Goal: Transaction & Acquisition: Purchase product/service

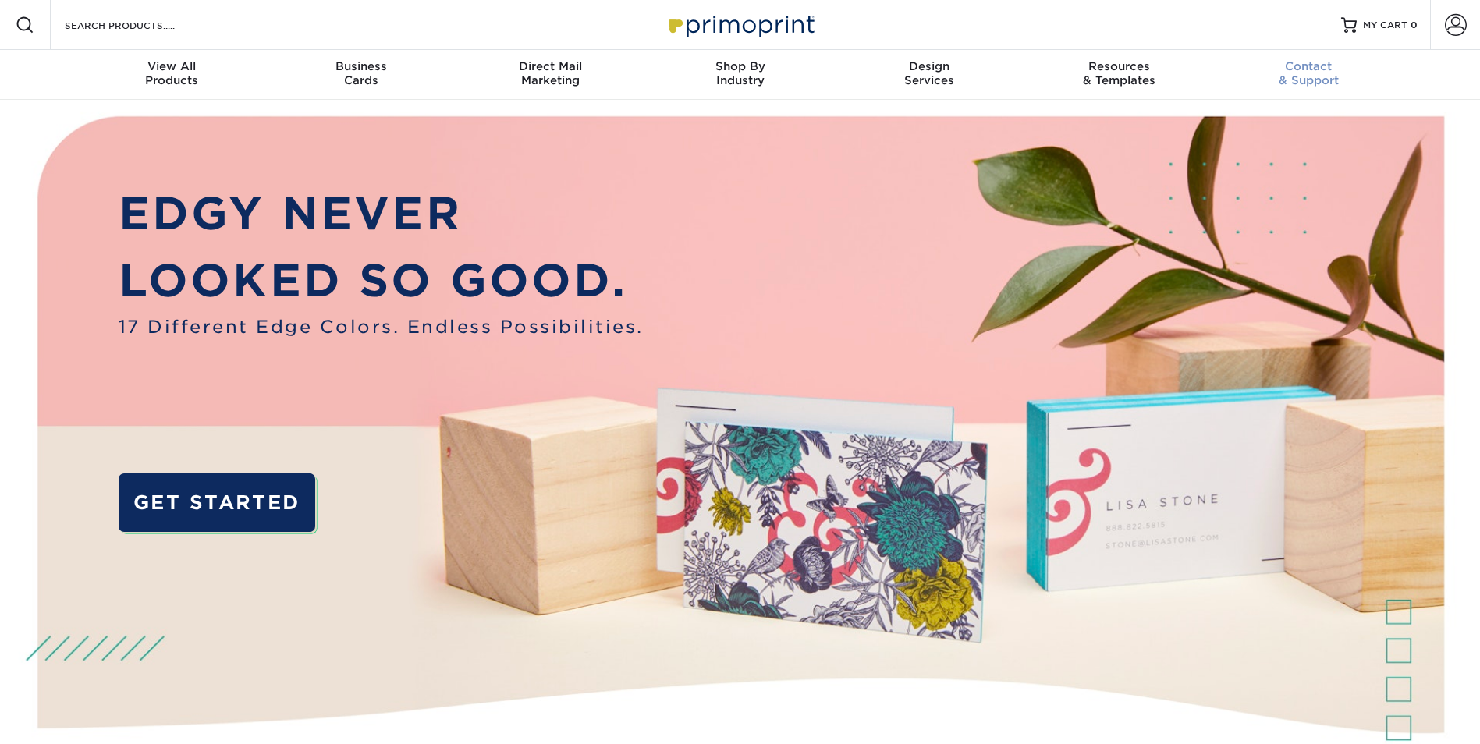
click at [1311, 73] on span "Contact" at bounding box center [1309, 66] width 190 height 14
click at [363, 79] on div "Business Cards" at bounding box center [361, 73] width 190 height 28
click at [1467, 30] on link "Account" at bounding box center [1455, 25] width 50 height 50
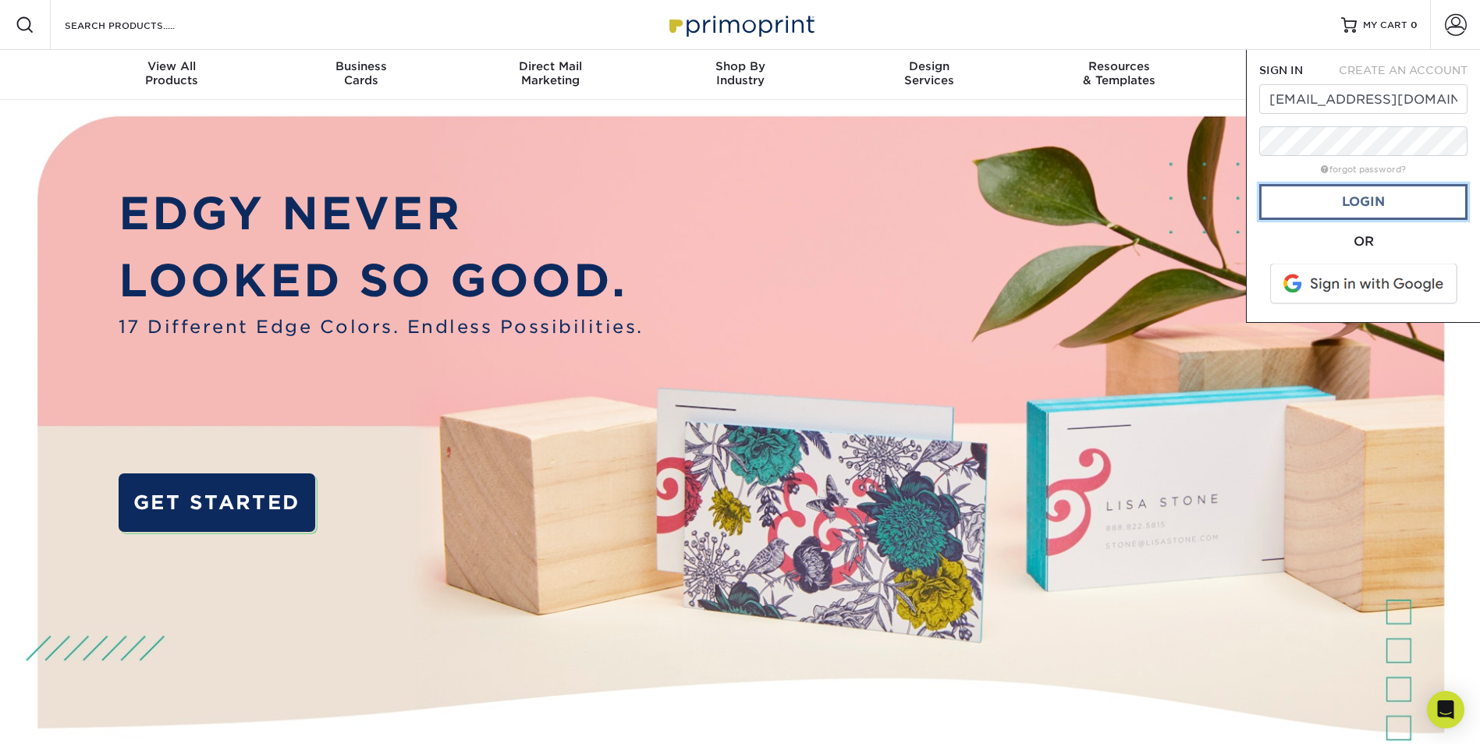
click at [1375, 204] on link "Login" at bounding box center [1363, 202] width 208 height 36
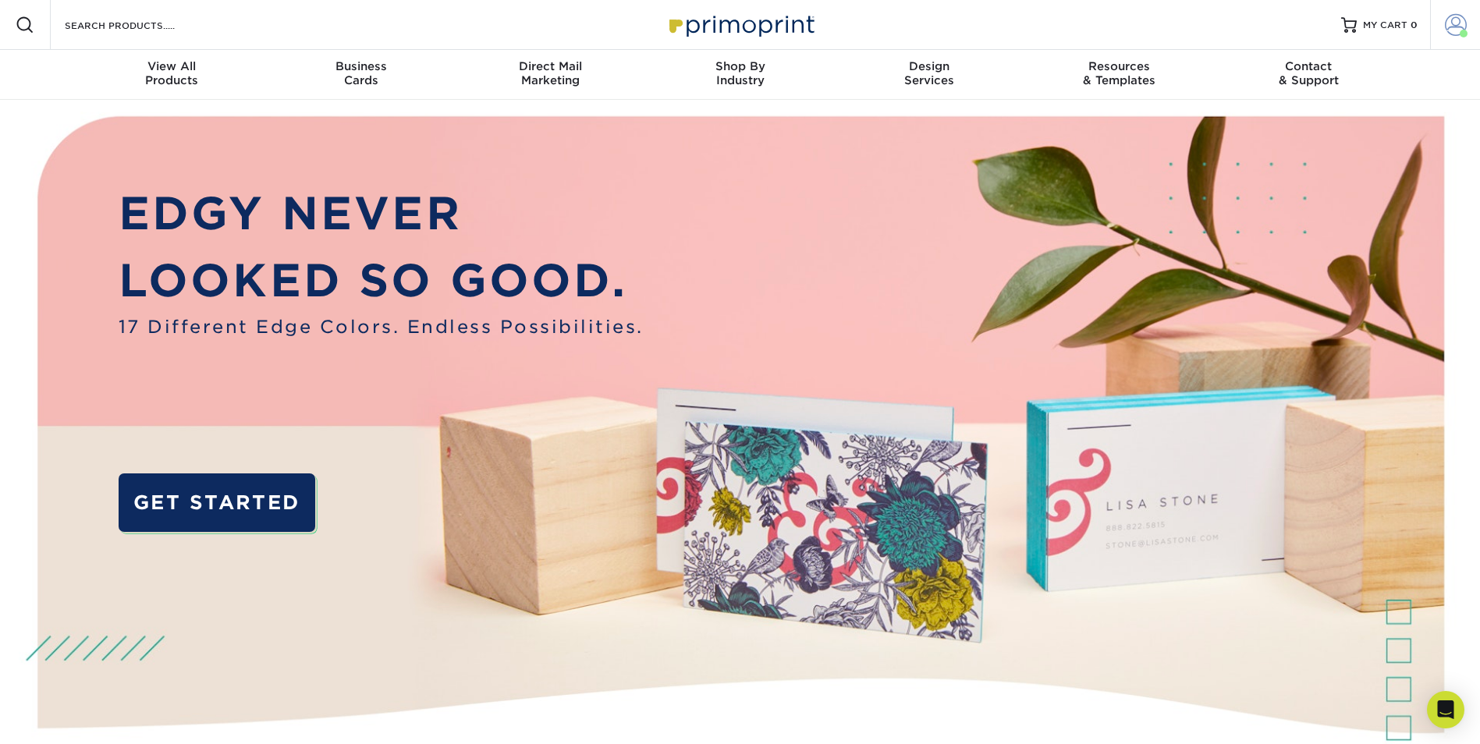
click at [1450, 30] on span at bounding box center [1456, 25] width 22 height 22
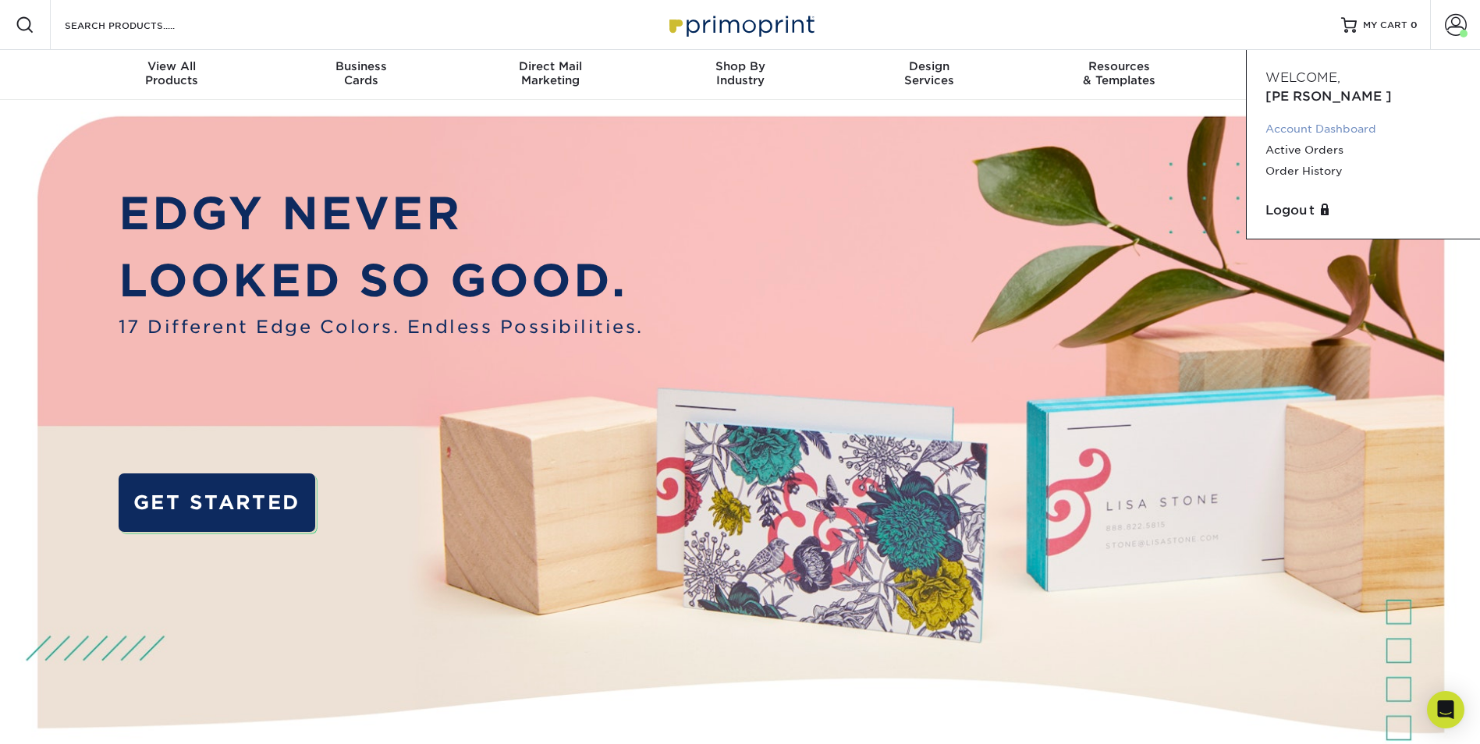
click at [1324, 119] on link "Account Dashboard" at bounding box center [1363, 129] width 196 height 21
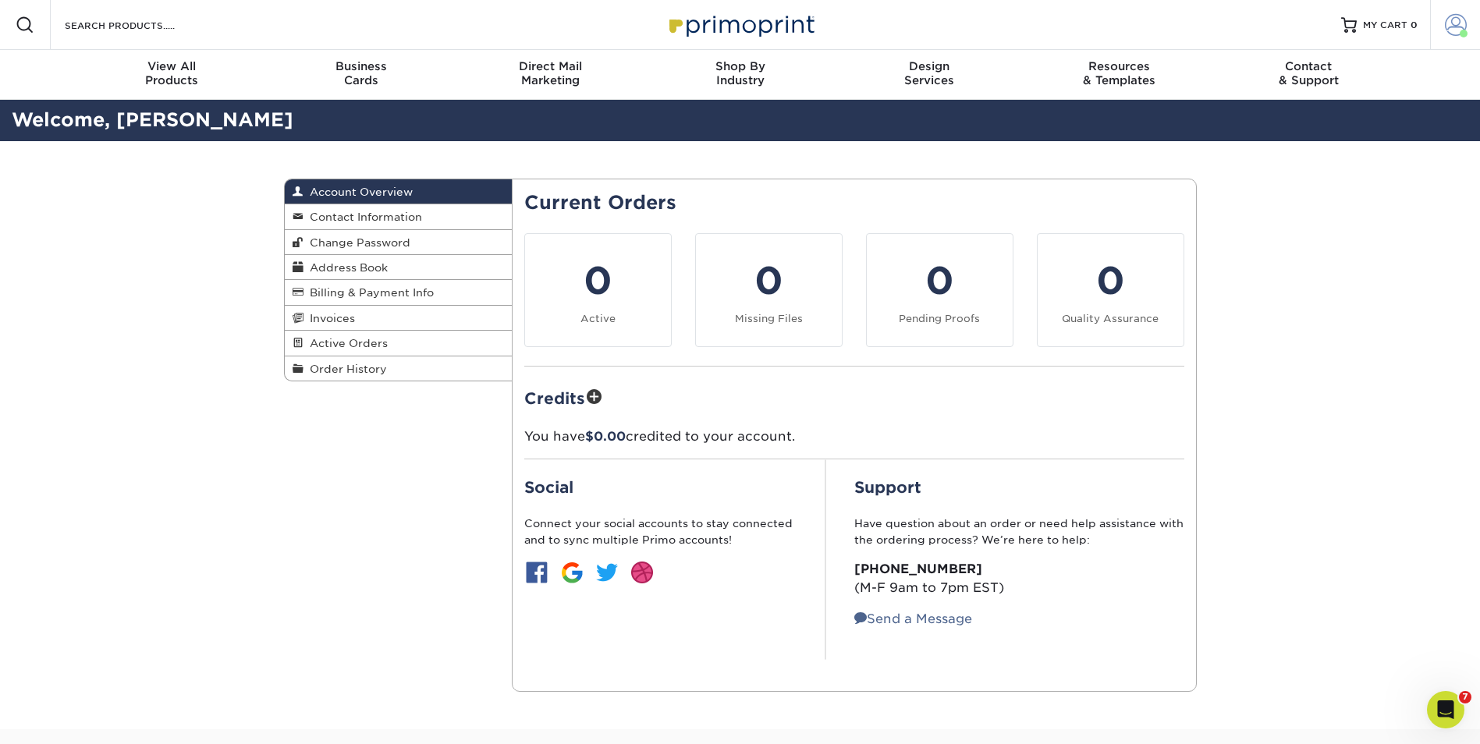
click at [1456, 27] on span at bounding box center [1456, 25] width 22 height 22
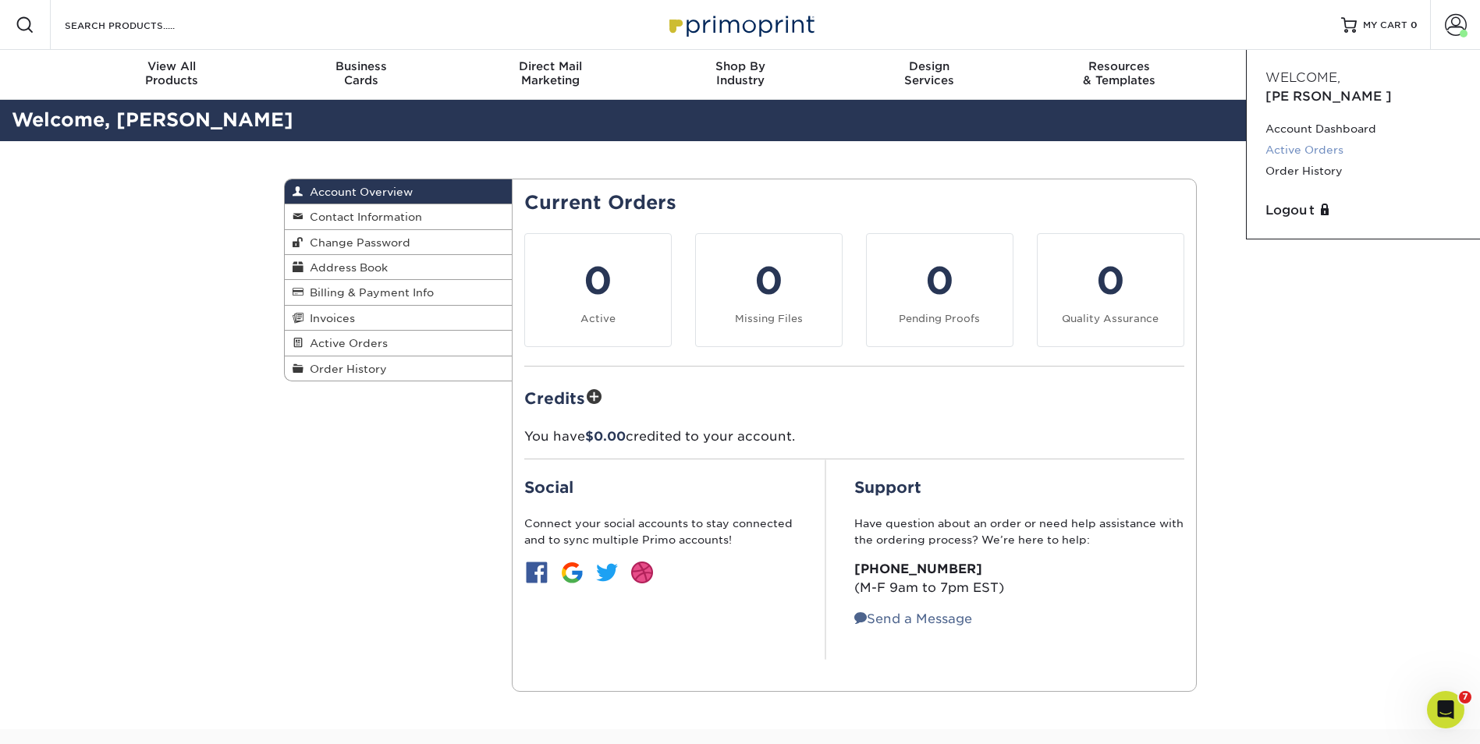
click at [1336, 140] on link "Active Orders" at bounding box center [1363, 150] width 196 height 21
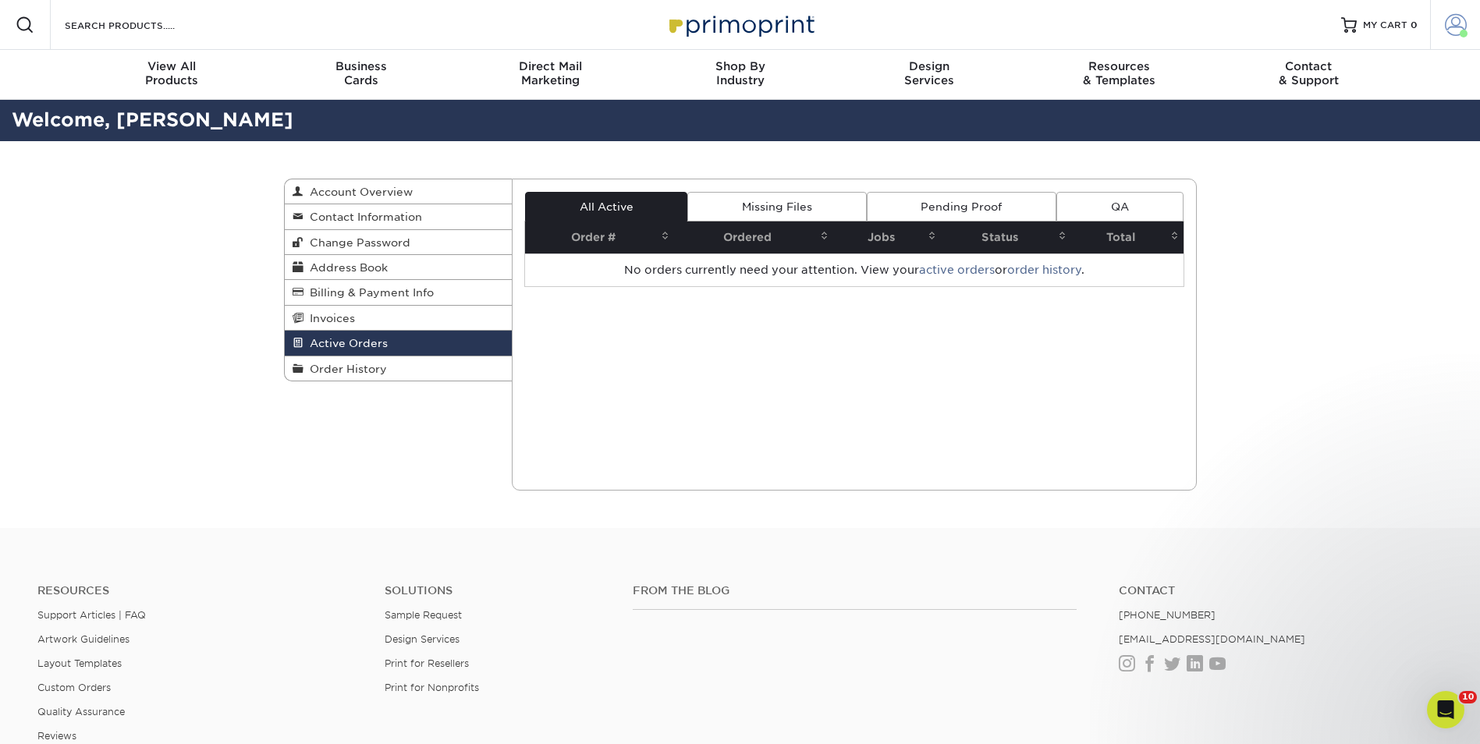
click at [1449, 27] on span at bounding box center [1456, 25] width 22 height 22
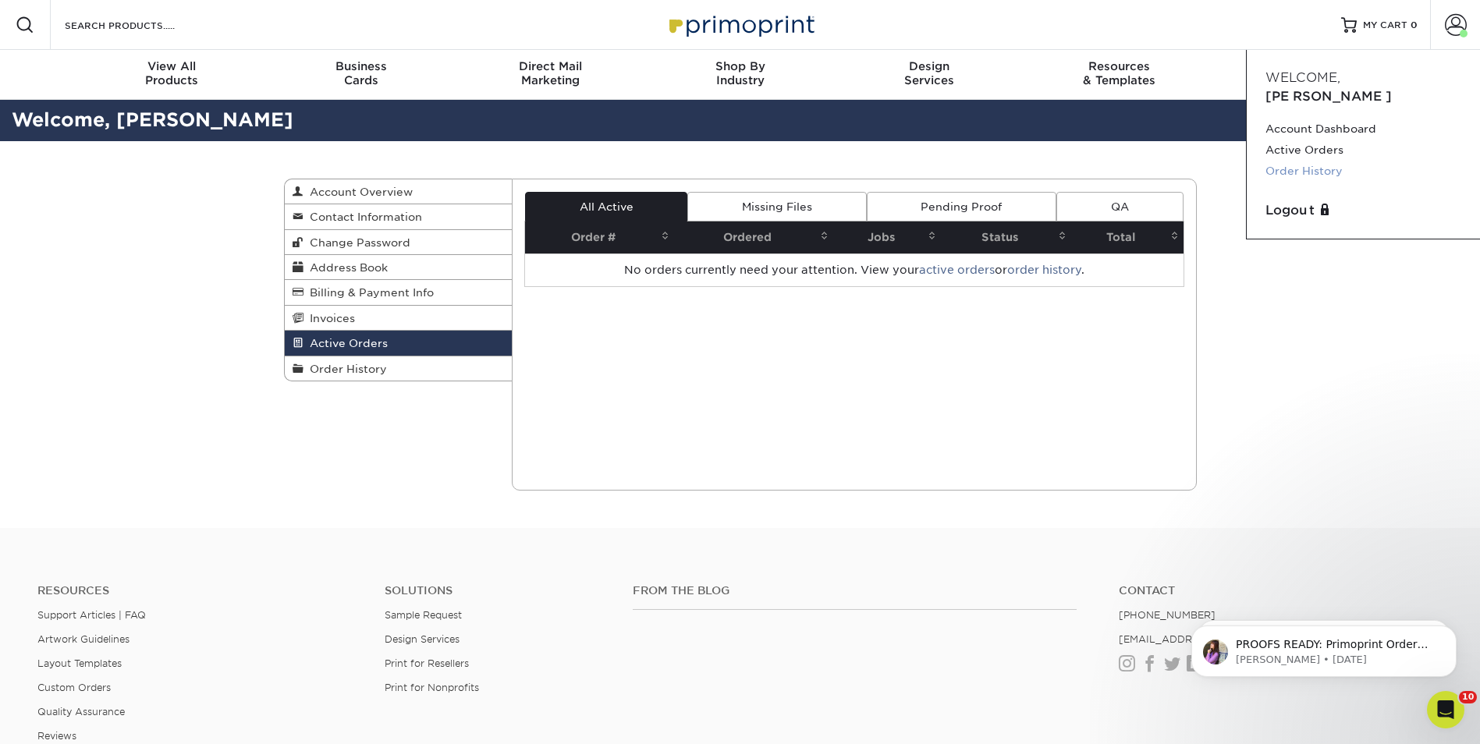
click at [1325, 161] on link "Order History" at bounding box center [1363, 171] width 196 height 21
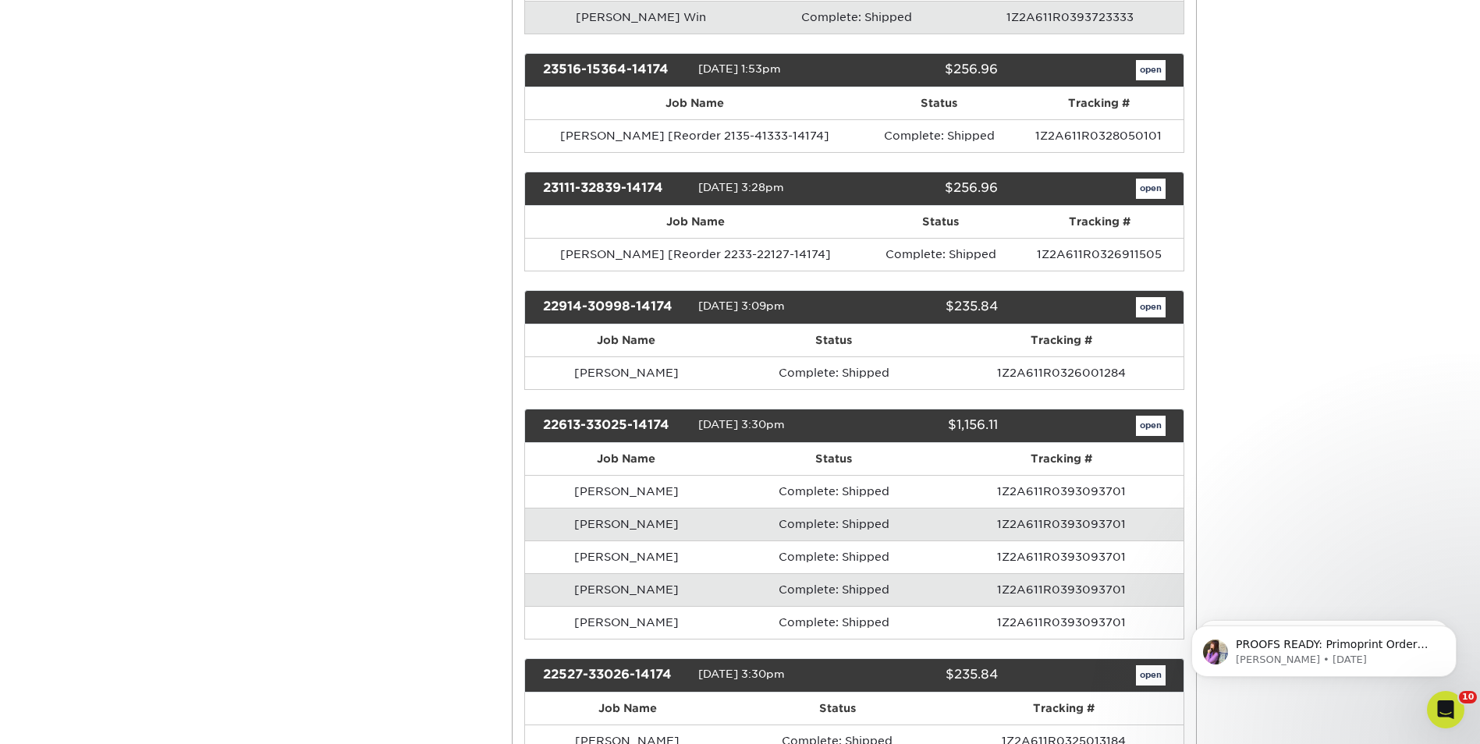
scroll to position [2340, 0]
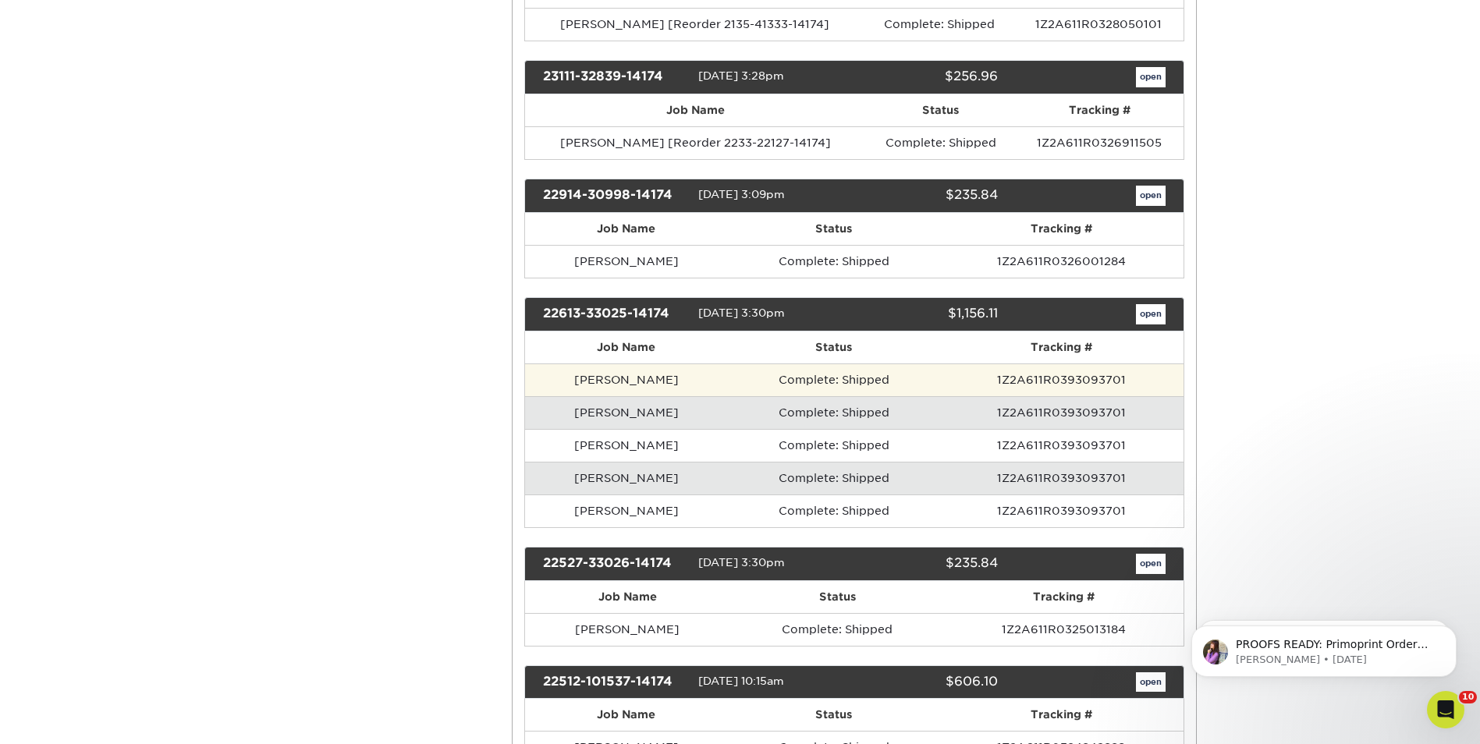
click at [1092, 376] on td "1Z2A611R0393093701" at bounding box center [1061, 380] width 243 height 33
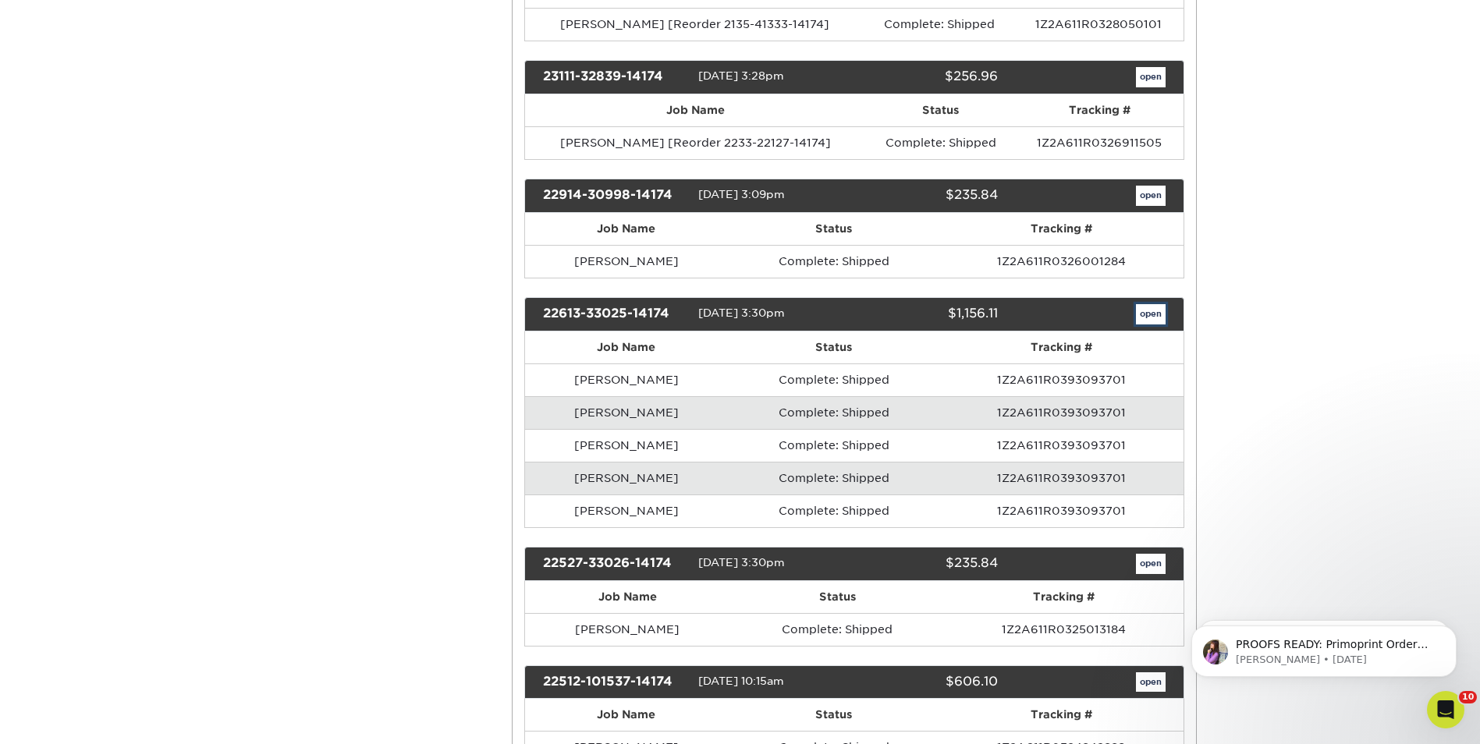
click at [1157, 315] on link "open" at bounding box center [1151, 314] width 30 height 20
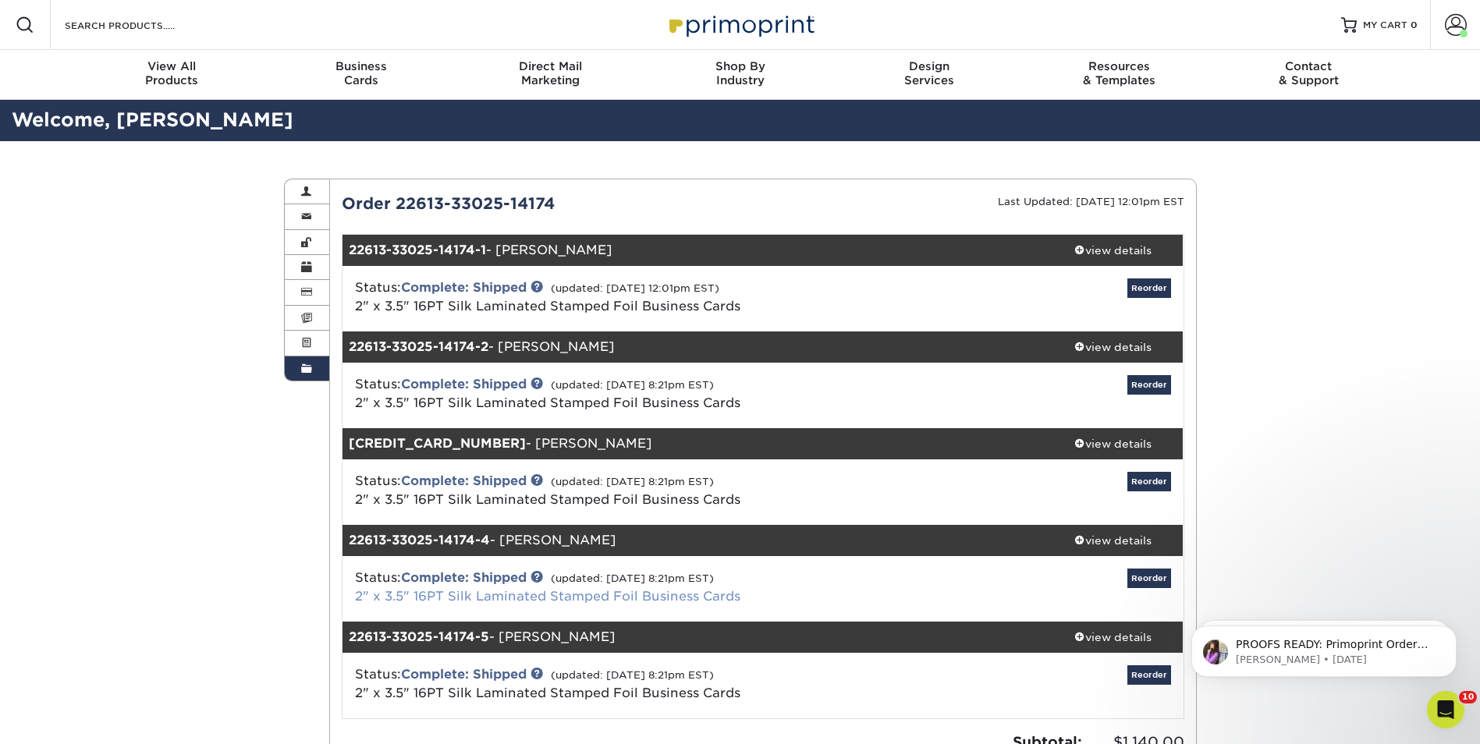
scroll to position [156, 0]
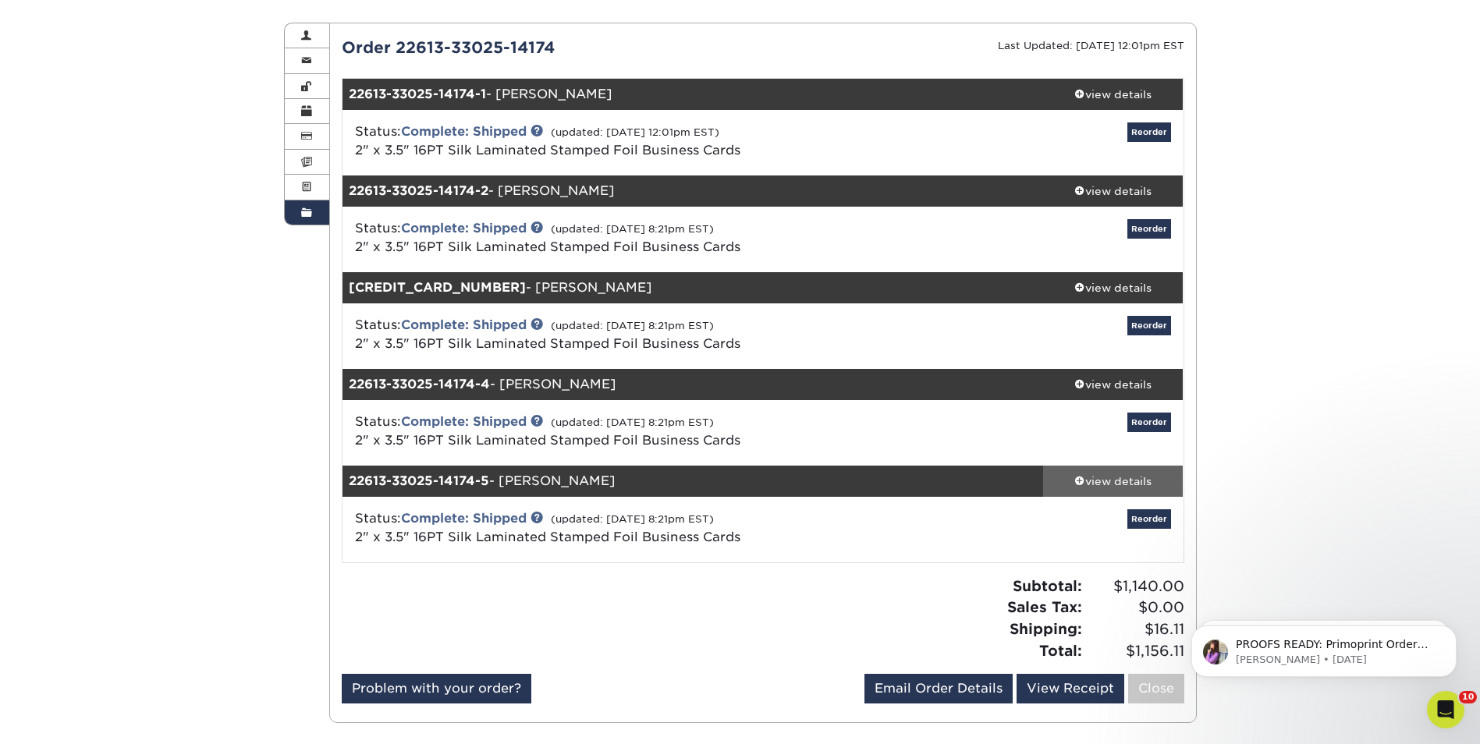
click at [1105, 477] on div "view details" at bounding box center [1113, 482] width 140 height 16
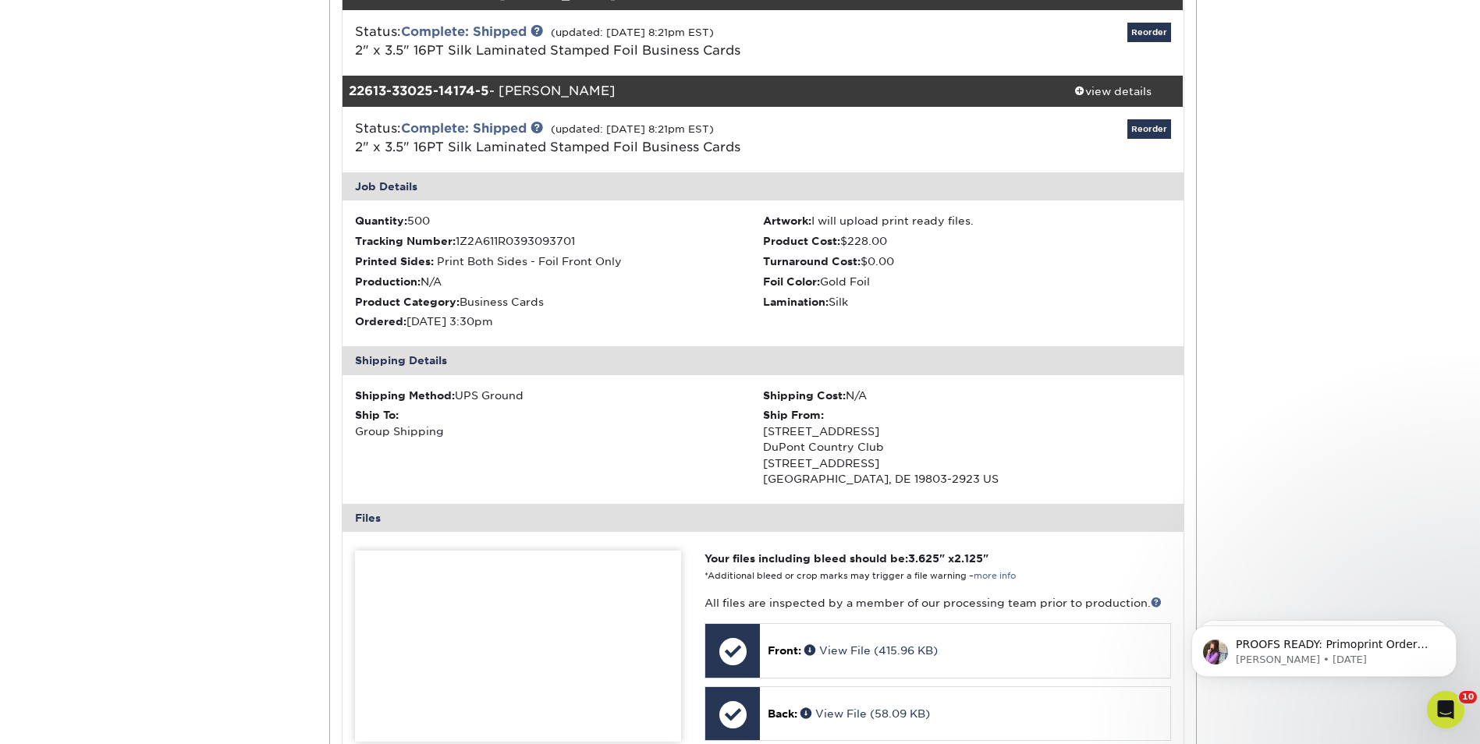
scroll to position [78, 0]
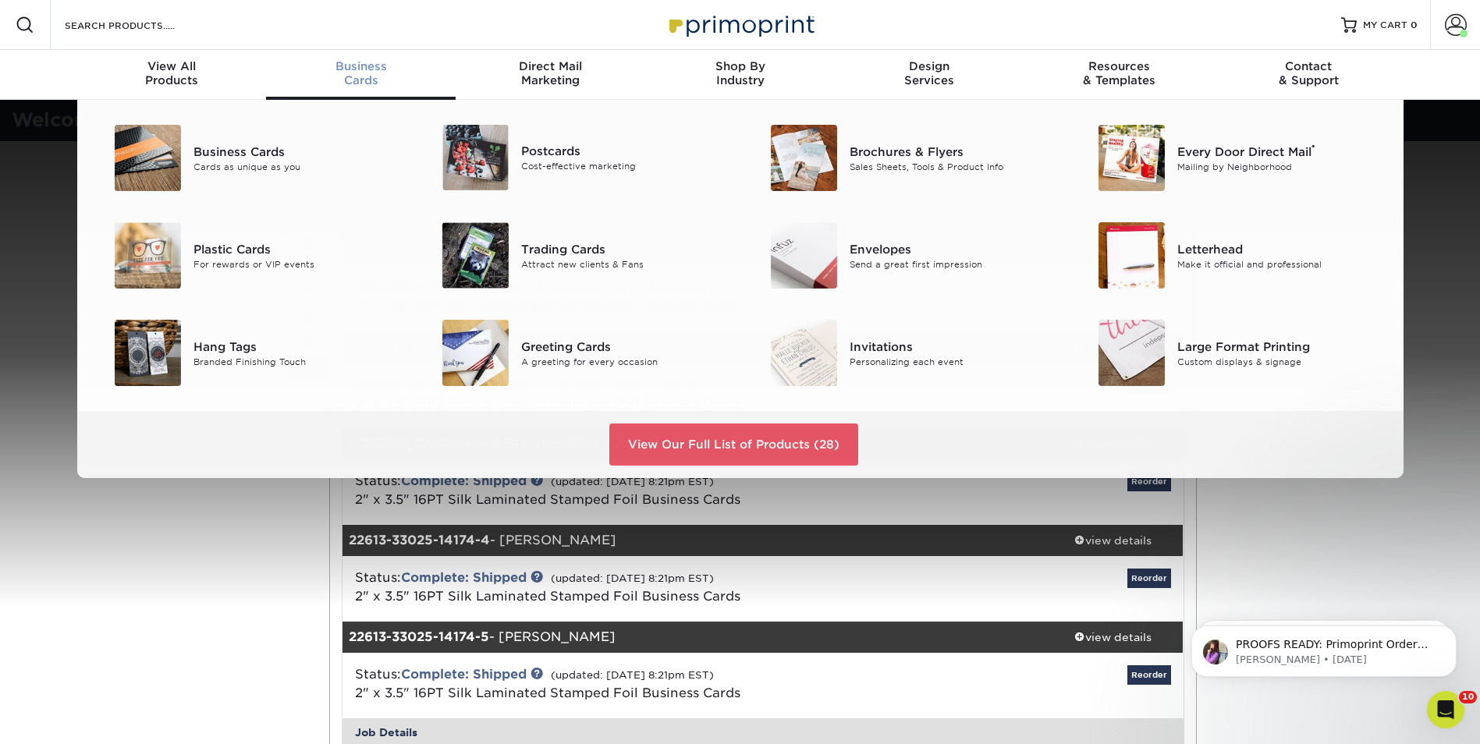
click at [360, 67] on span "Business" at bounding box center [361, 66] width 190 height 14
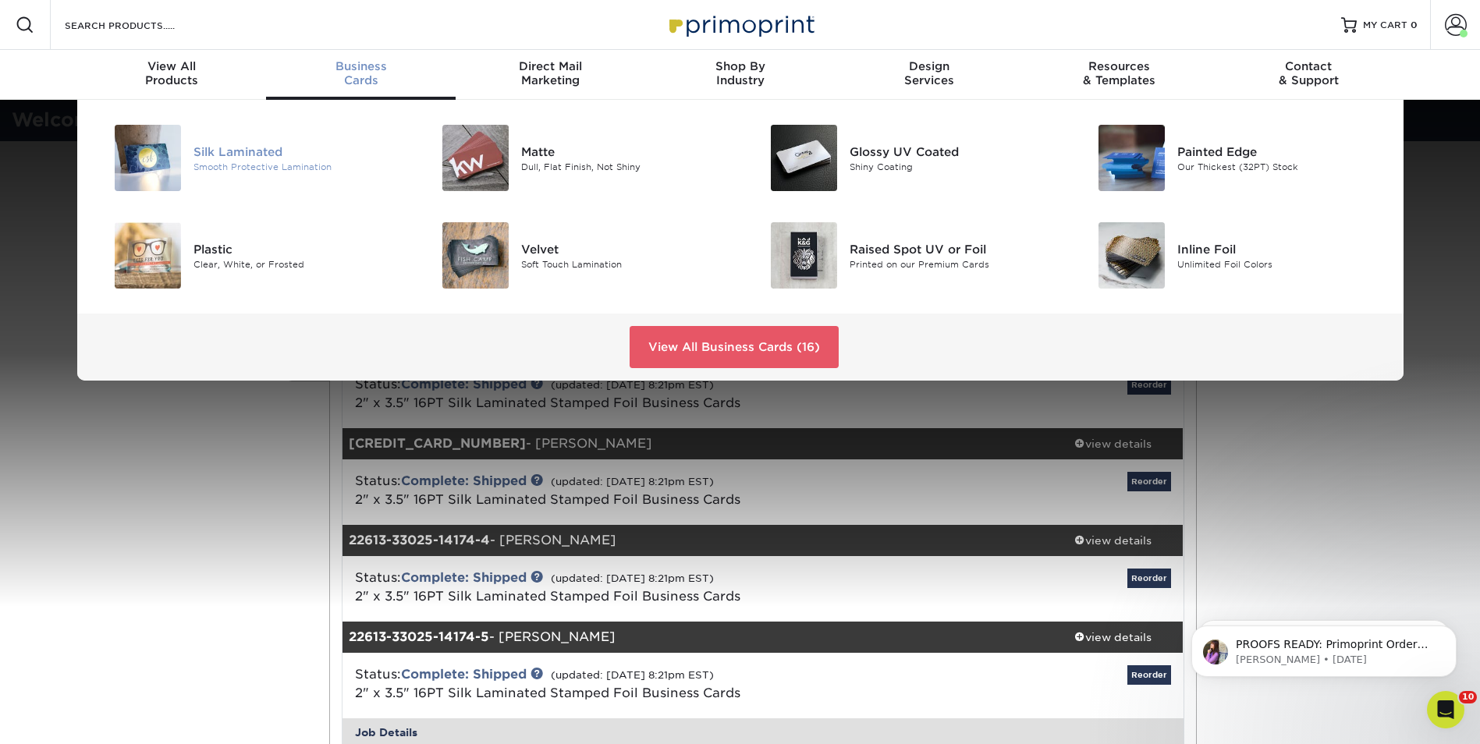
click at [233, 152] on div "Silk Laminated" at bounding box center [296, 151] width 207 height 17
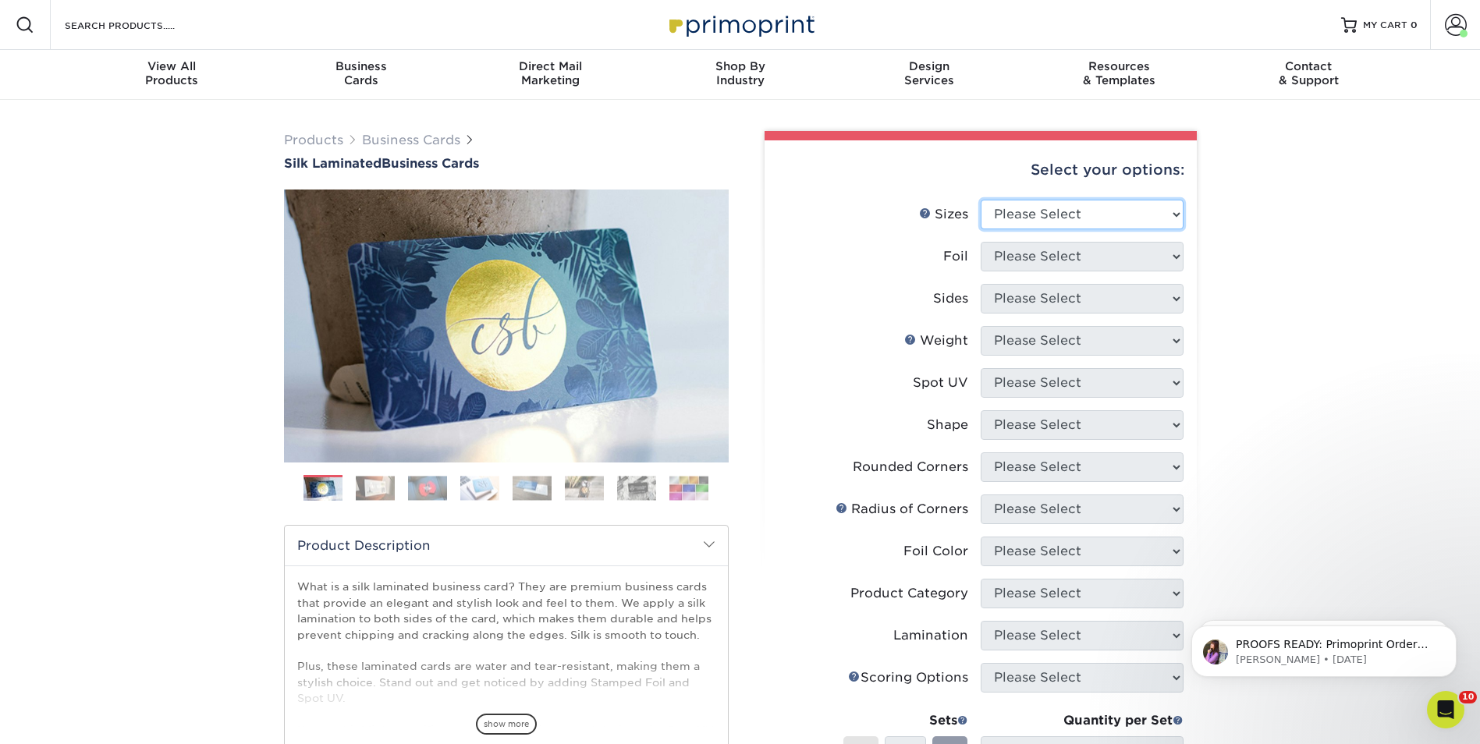
drag, startPoint x: 1128, startPoint y: 218, endPoint x: 1131, endPoint y: 208, distance: 10.6
click at [1128, 214] on select "Please Select 1.5" x 3.5" - Mini 1.75" x 3.5" - Mini 2" x 2" - Square 2" x 3" -…" at bounding box center [1082, 215] width 203 height 30
select select "2.00x3.50"
click at [981, 200] on select "Please Select 1.5" x 3.5" - Mini 1.75" x 3.5" - Mini 2" x 2" - Square 2" x 3" -…" at bounding box center [1082, 215] width 203 height 30
click at [1088, 253] on select "Please Select Yes No" at bounding box center [1082, 257] width 203 height 30
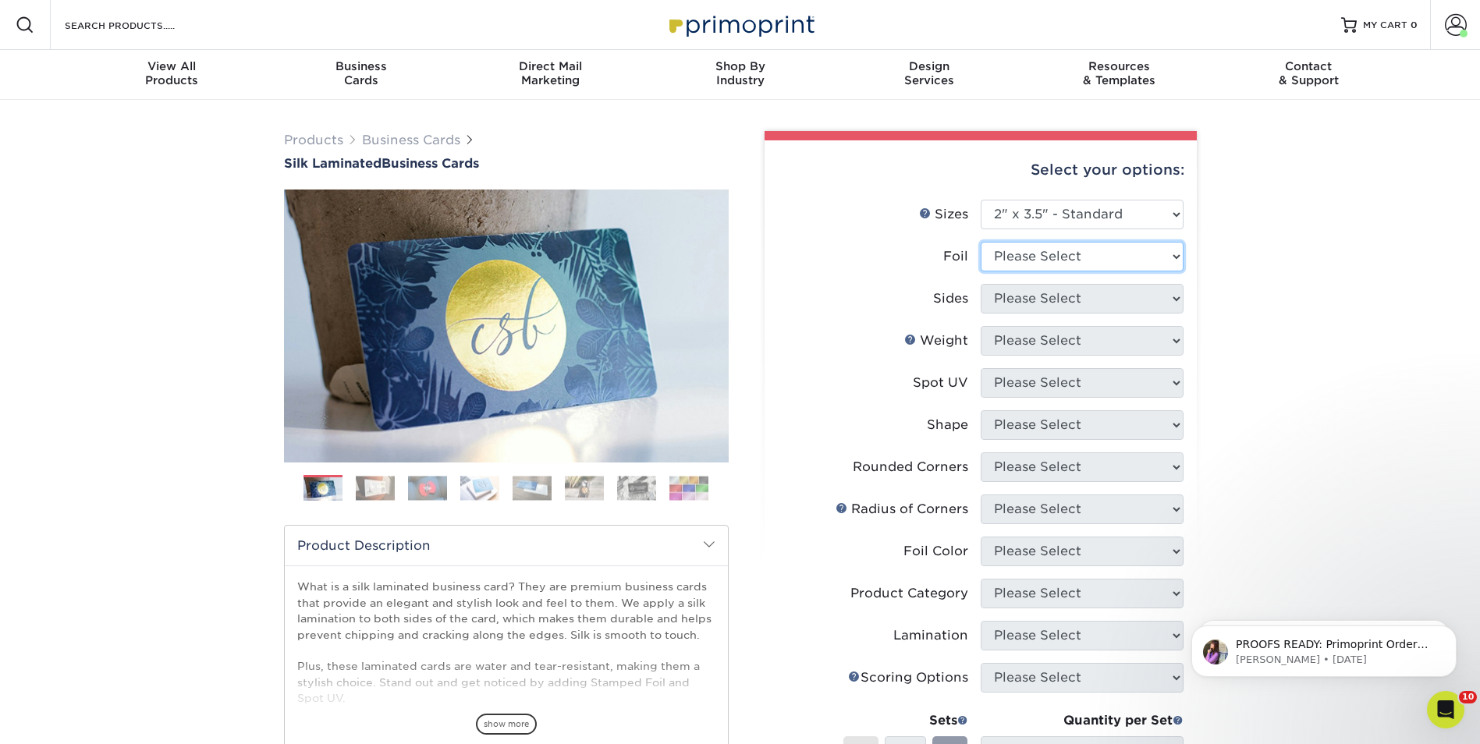
select select "1"
click at [981, 242] on select "Please Select Yes No" at bounding box center [1082, 257] width 203 height 30
click at [1085, 295] on select "Please Select Print Both Sides - Foil Both Sides Print Both Sides - Foil Front …" at bounding box center [1082, 299] width 203 height 30
select select "e9e9dfb3-fba1-4d60-972c-fd9ca5904d33"
click at [981, 284] on select "Please Select Print Both Sides - Foil Both Sides Print Both Sides - Foil Front …" at bounding box center [1082, 299] width 203 height 30
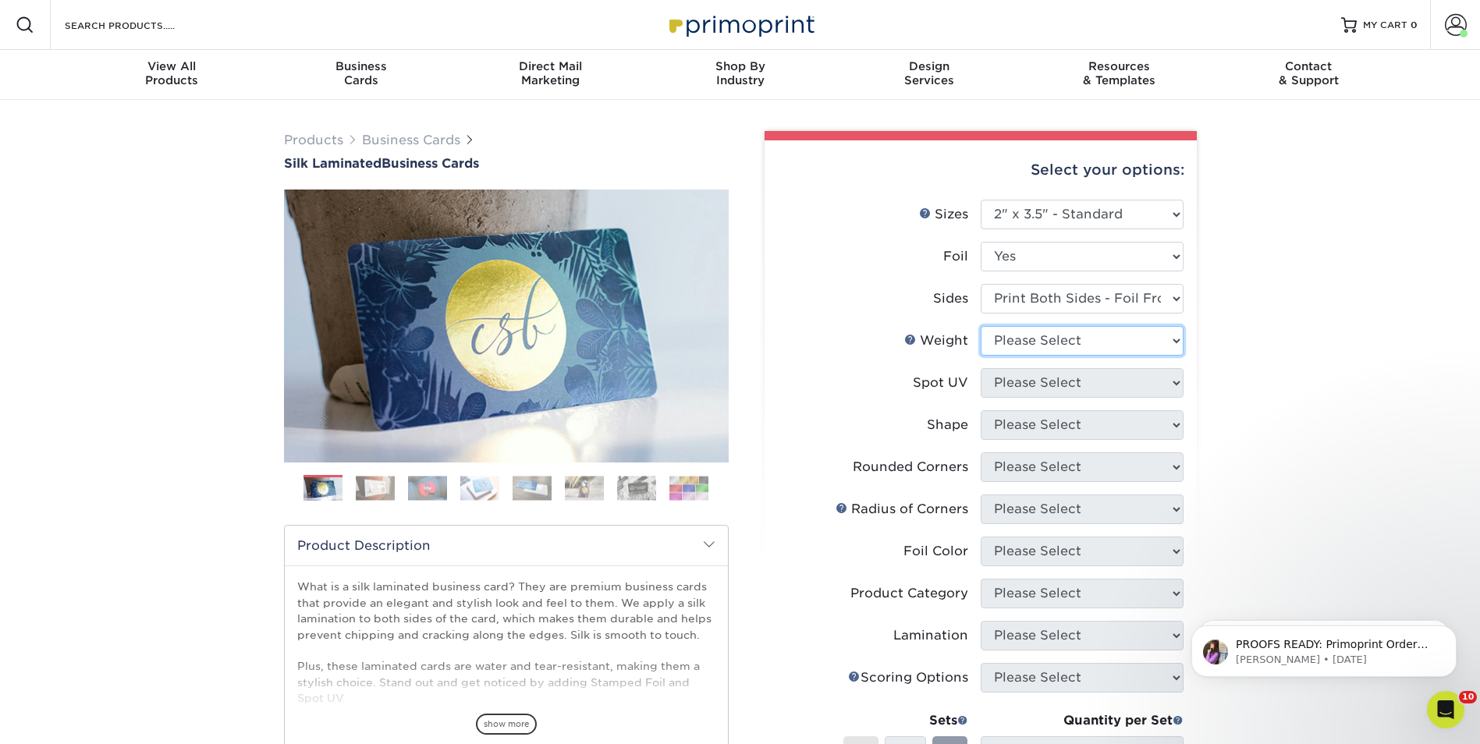
click at [1060, 343] on select "Please Select 16PT" at bounding box center [1082, 341] width 203 height 30
select select "16PT"
click at [981, 326] on select "Please Select 16PT" at bounding box center [1082, 341] width 203 height 30
click at [1060, 380] on select "Please Select No Spot UV Front and Back (Both Sides) Front Only Back Only" at bounding box center [1082, 383] width 203 height 30
select select "3"
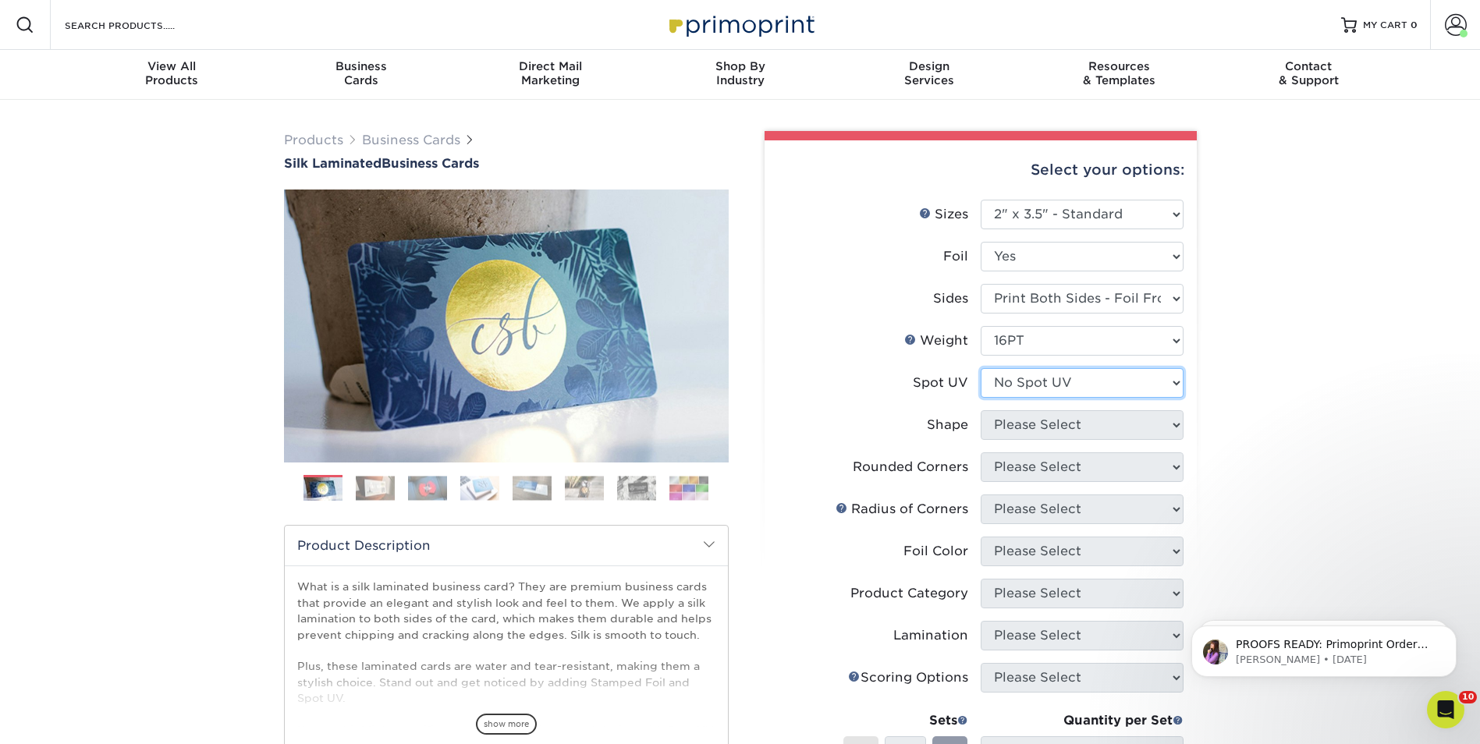
click at [981, 368] on select "Please Select No Spot UV Front and Back (Both Sides) Front Only Back Only" at bounding box center [1082, 383] width 203 height 30
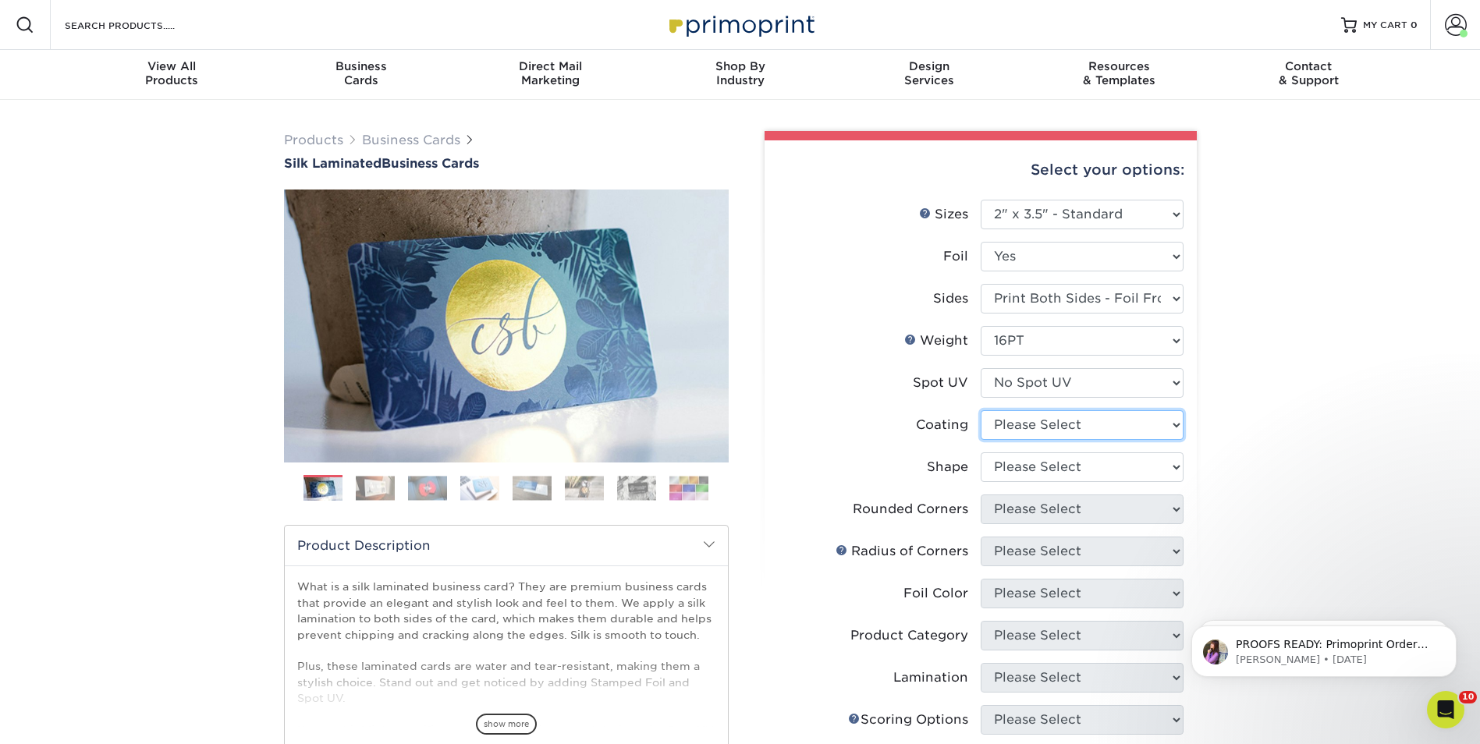
click at [1049, 426] on select at bounding box center [1082, 425] width 203 height 30
select select "3e7618de-abca-4bda-9f97-8b9129e913d8"
click at [981, 410] on select at bounding box center [1082, 425] width 203 height 30
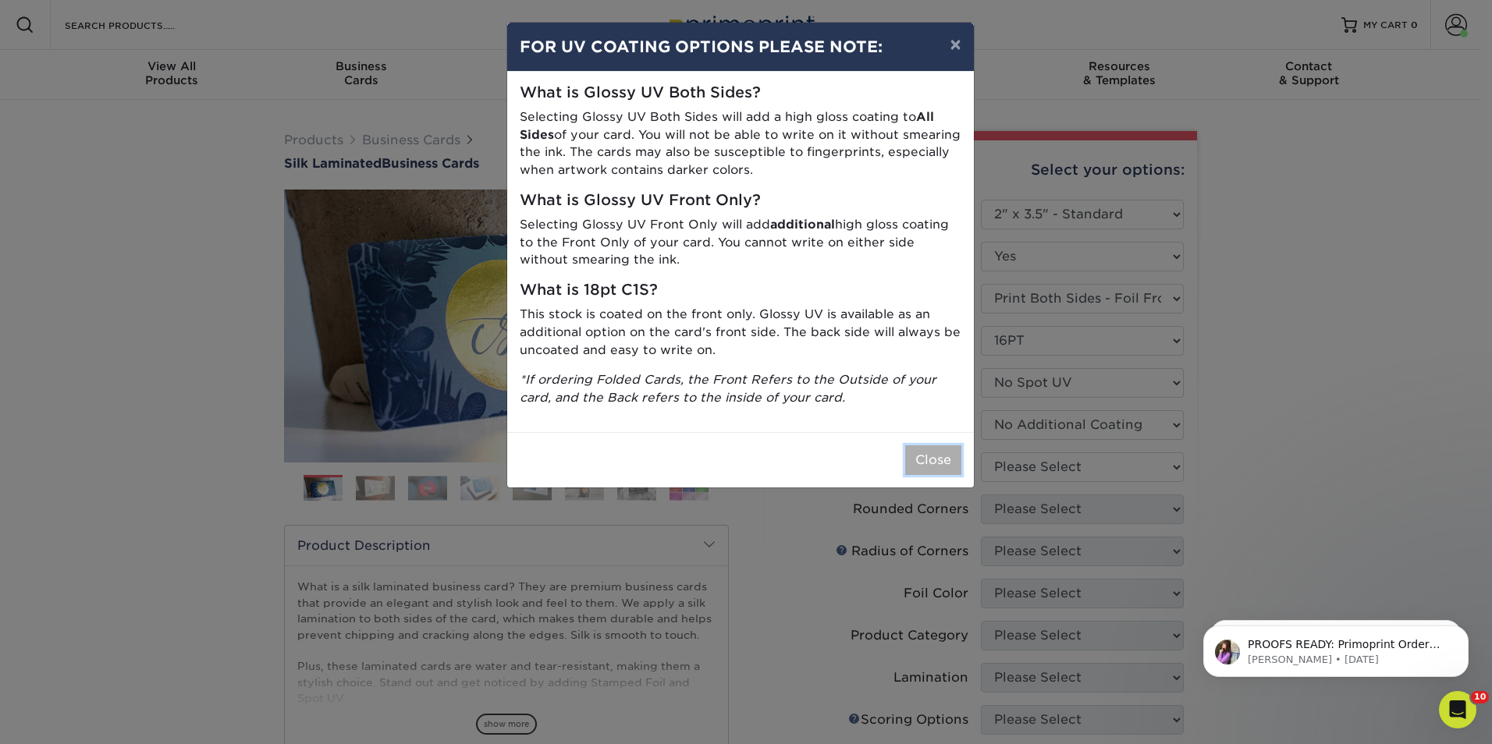
click at [946, 456] on button "Close" at bounding box center [933, 460] width 56 height 30
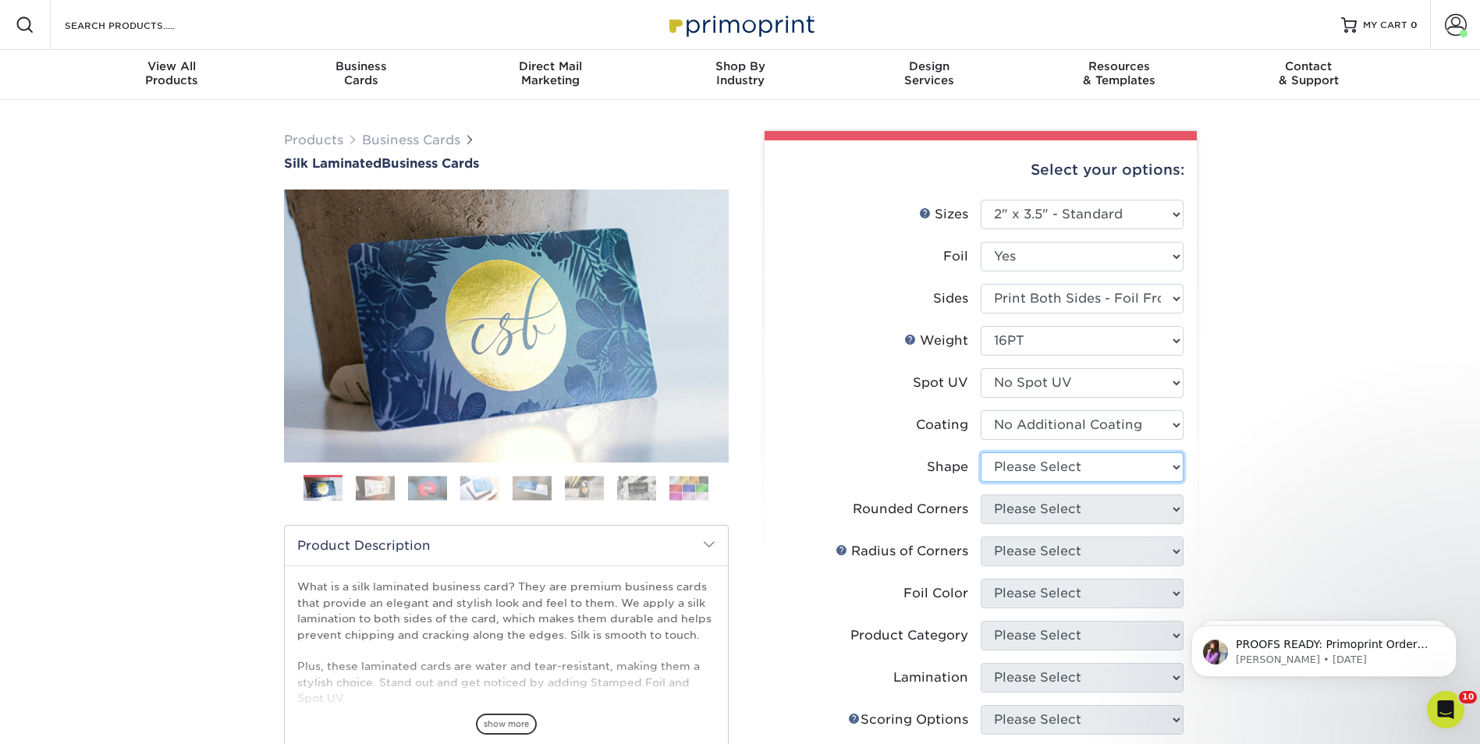
click at [1097, 472] on select "Please Select Standard" at bounding box center [1082, 467] width 203 height 30
select select "standard"
click at [981, 452] on select "Please Select Standard" at bounding box center [1082, 467] width 203 height 30
click at [1077, 509] on select "Please Select Yes - Round 2 Corners Yes - Round 4 Corners No" at bounding box center [1082, 510] width 203 height 30
select select "0"
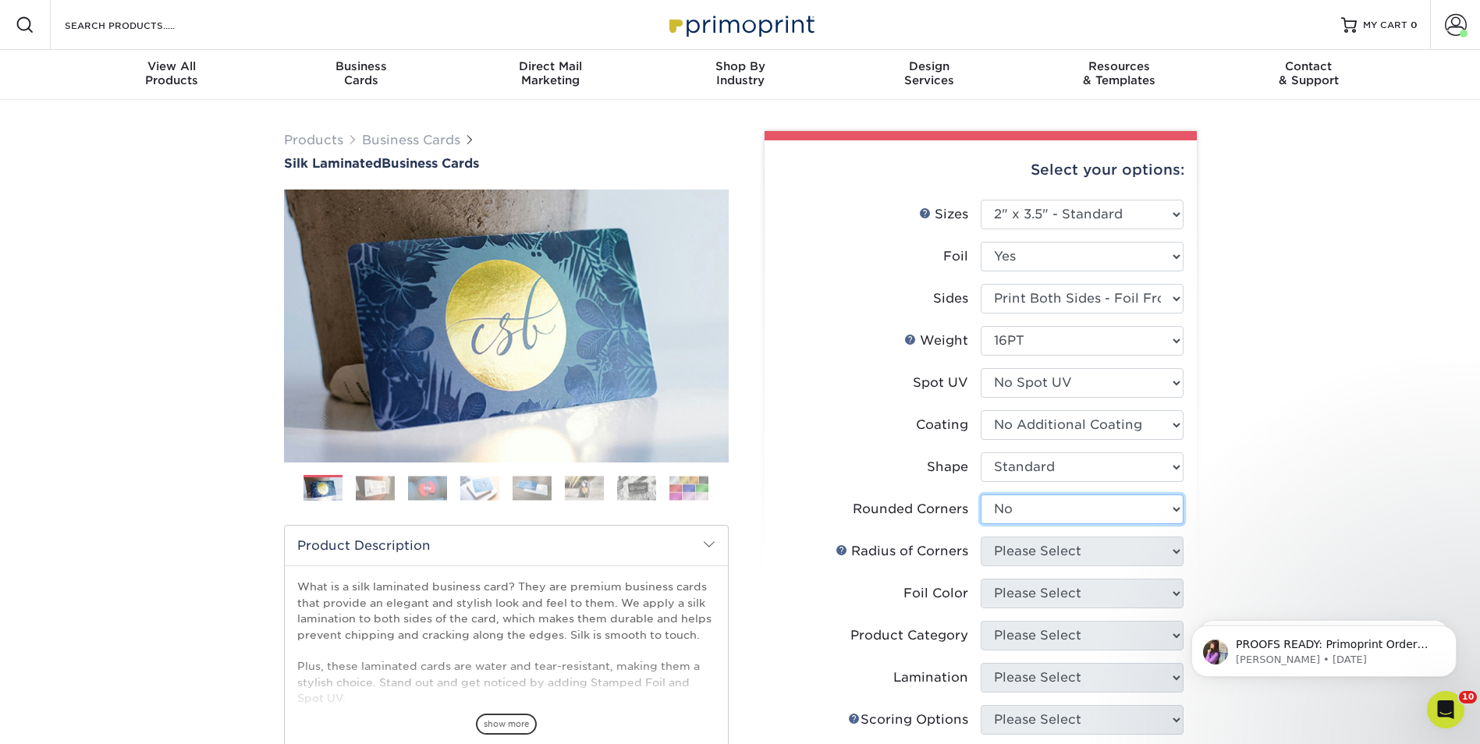
click at [981, 495] on select "Please Select Yes - Round 2 Corners Yes - Round 4 Corners No" at bounding box center [1082, 510] width 203 height 30
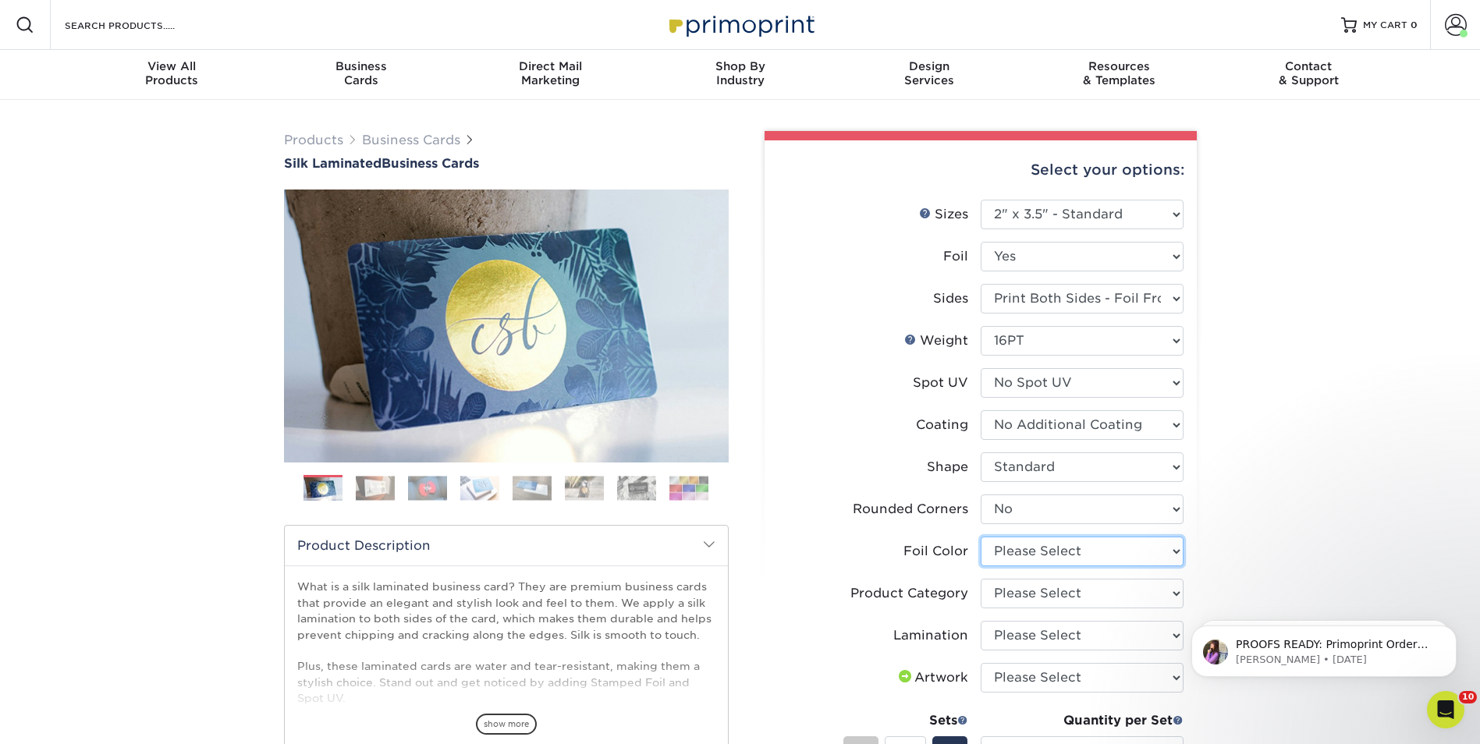
click at [1108, 552] on select "Please Select Silver Foil Black Foil Blue Foil Copper Foil Gold Foil Red Foil R…" at bounding box center [1082, 552] width 203 height 30
select select "acffa4a5-22f9-4585-ba3f-0adaa54b8c85"
click at [981, 537] on select "Please Select Silver Foil Black Foil Blue Foil Copper Foil Gold Foil Red Foil R…" at bounding box center [1082, 552] width 203 height 30
click at [1103, 591] on select "Please Select Business Cards" at bounding box center [1082, 594] width 203 height 30
select select "3b5148f1-0588-4f88-a218-97bcfdce65c1"
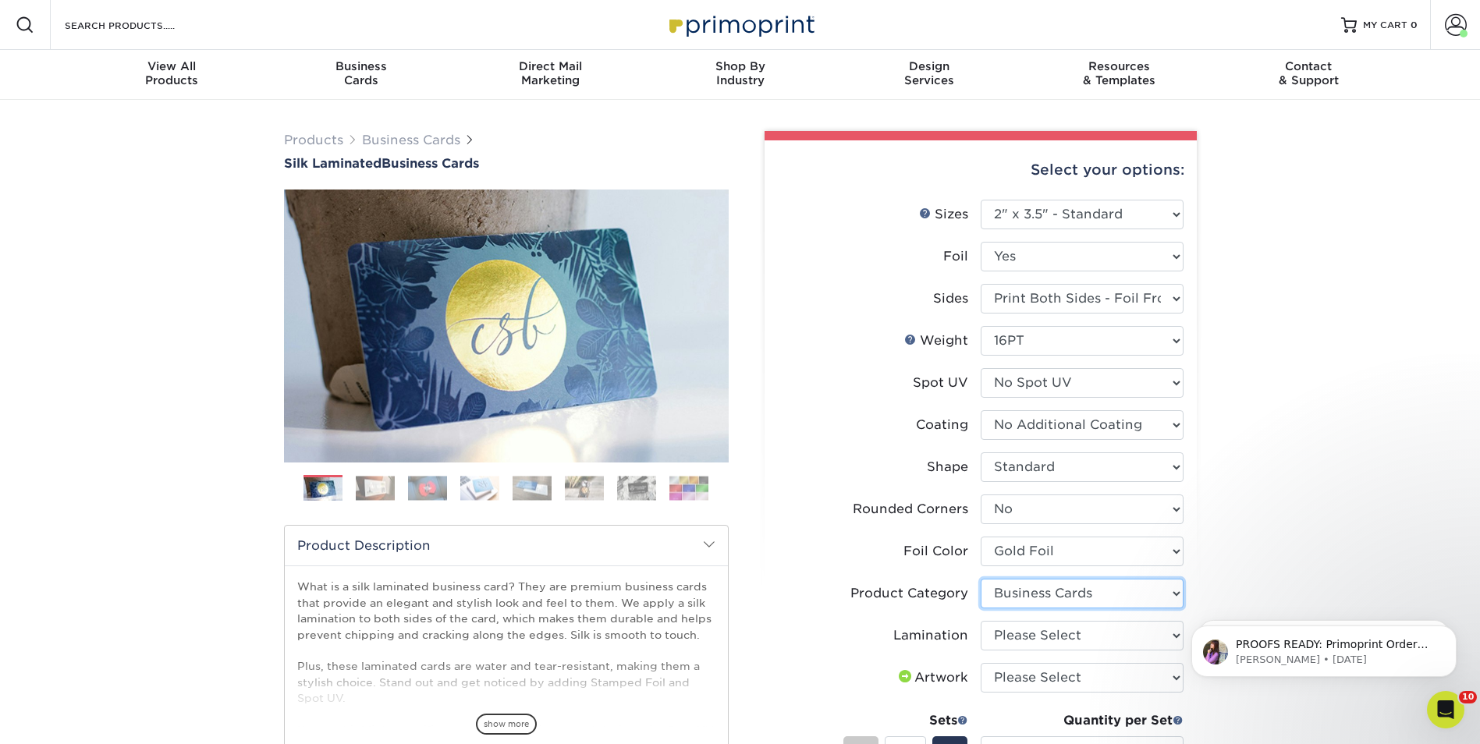
click at [981, 579] on select "Please Select Business Cards" at bounding box center [1082, 594] width 203 height 30
click at [1088, 639] on select "Please Select Silk" at bounding box center [1082, 636] width 203 height 30
select select "ccacb42f-45f7-42d3-bbd3-7c8421cf37f0"
click at [981, 621] on select "Please Select Silk" at bounding box center [1082, 636] width 203 height 30
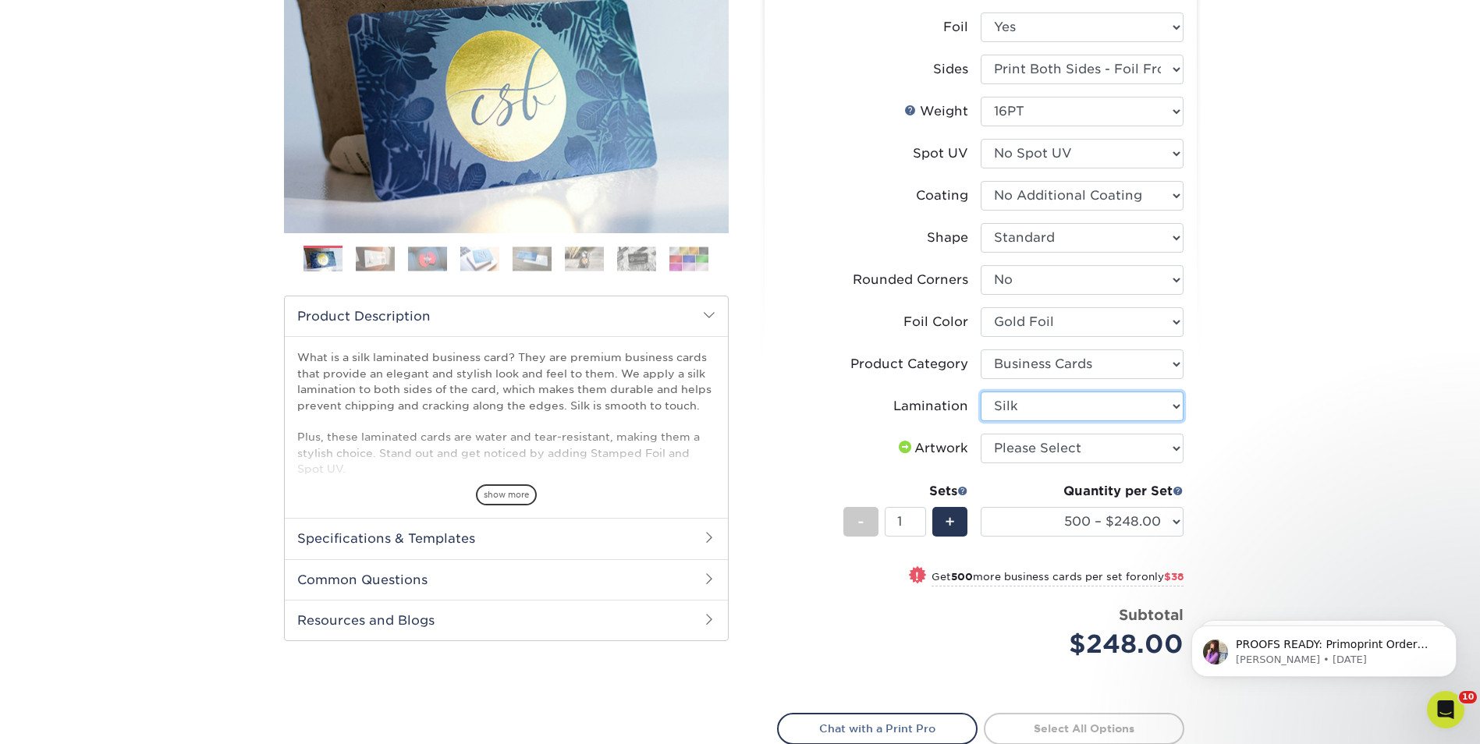
scroll to position [234, 0]
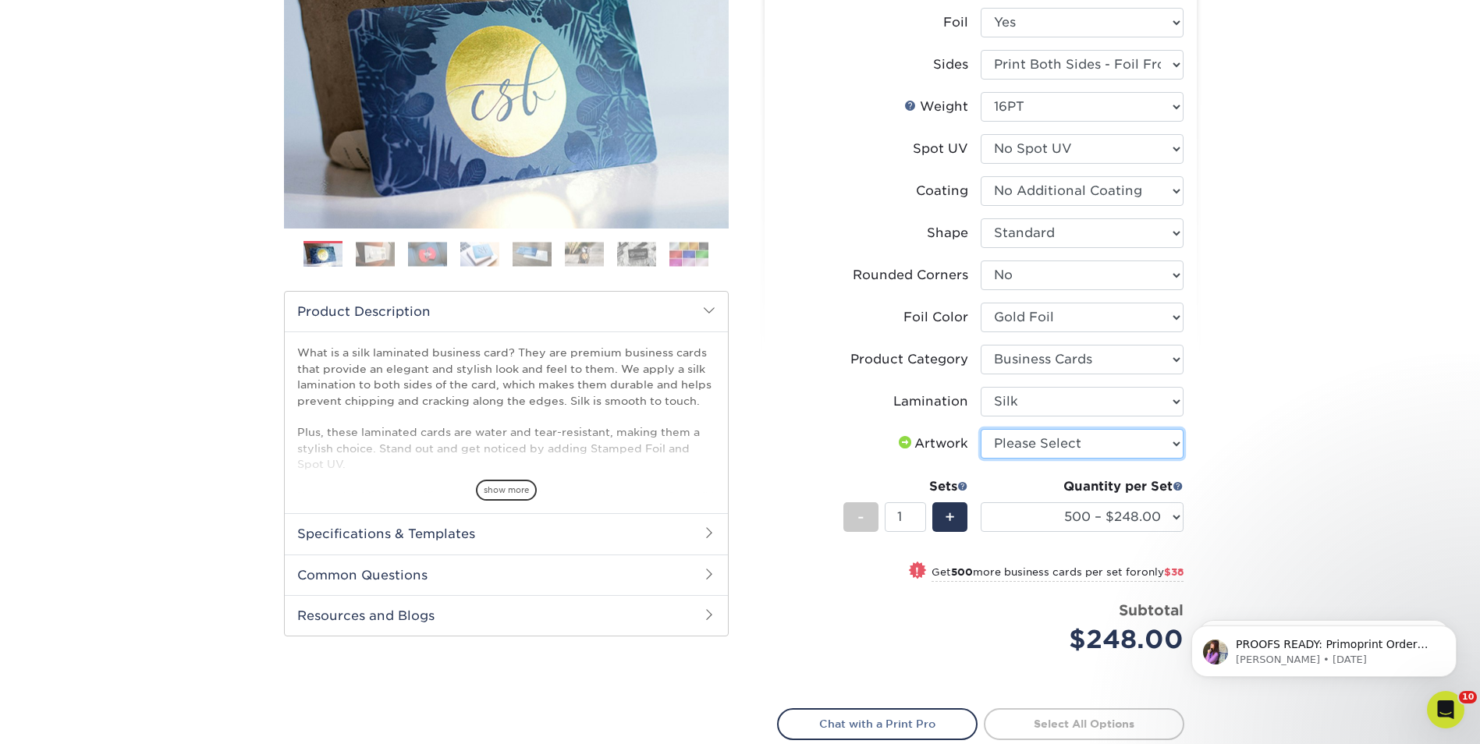
click at [1045, 445] on select "Please Select I will upload files I need a design - $100" at bounding box center [1082, 444] width 203 height 30
select select "design"
click at [981, 429] on select "Please Select I will upload files I need a design - $100" at bounding box center [1082, 444] width 203 height 30
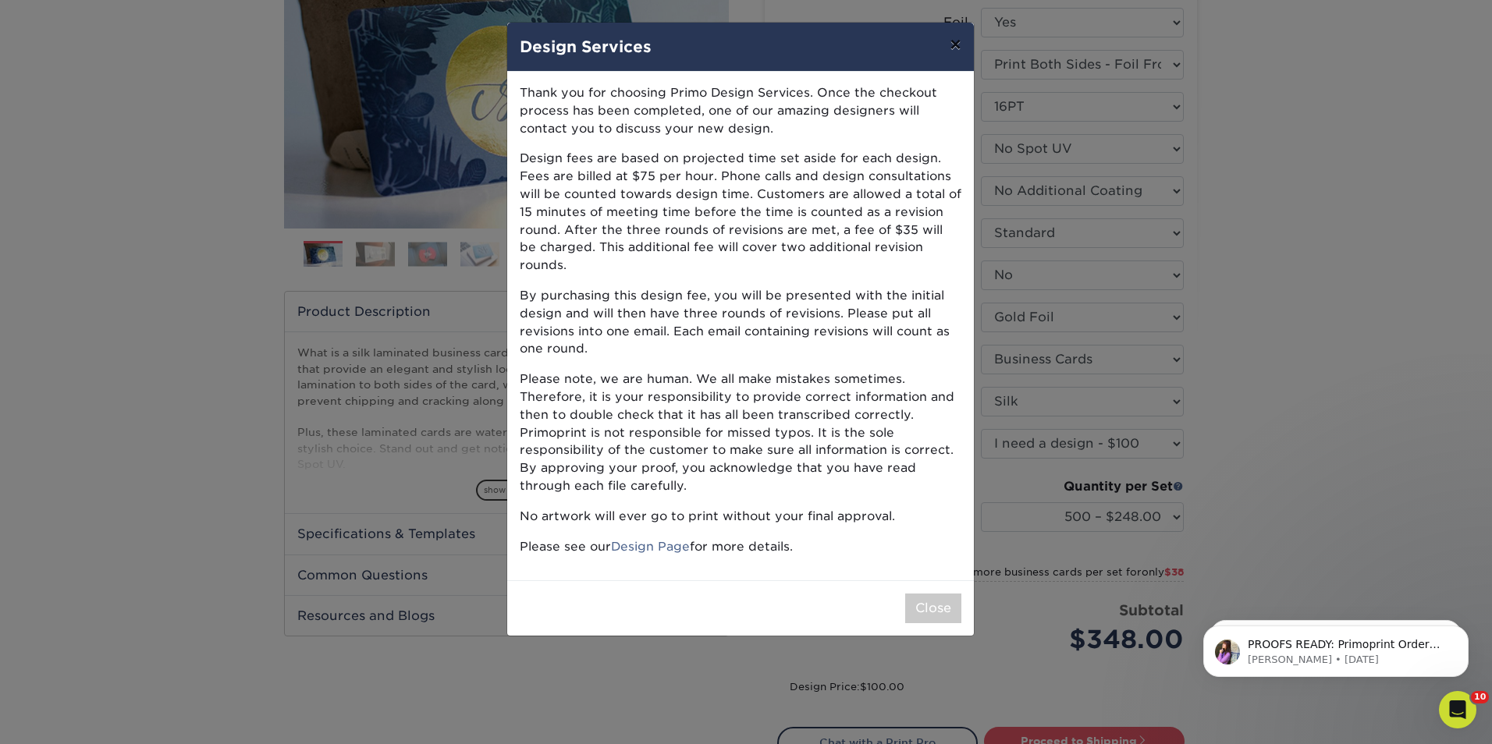
click at [960, 43] on button "×" at bounding box center [955, 45] width 36 height 44
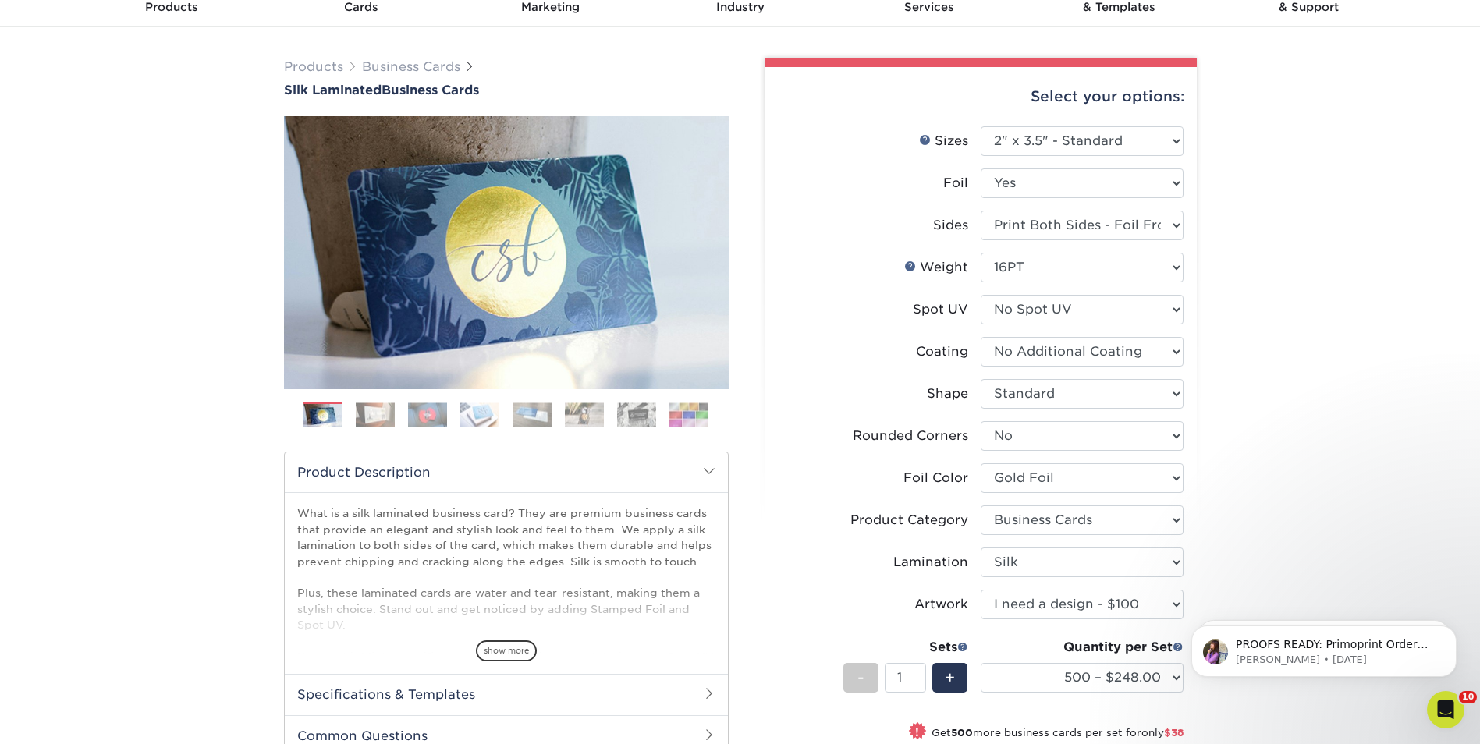
scroll to position [0, 0]
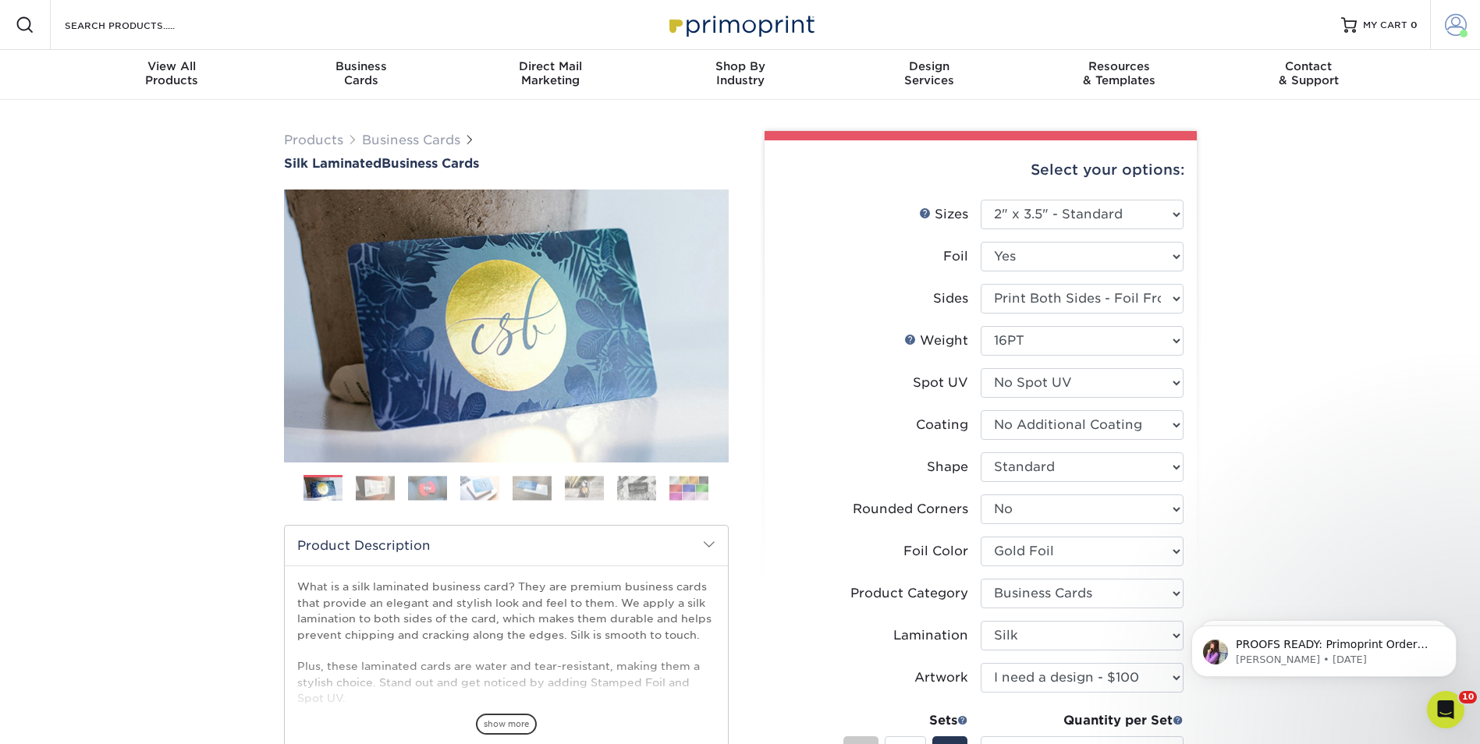
click at [1457, 23] on span at bounding box center [1456, 25] width 22 height 22
click at [1324, 140] on link "Active Orders" at bounding box center [1363, 150] width 196 height 21
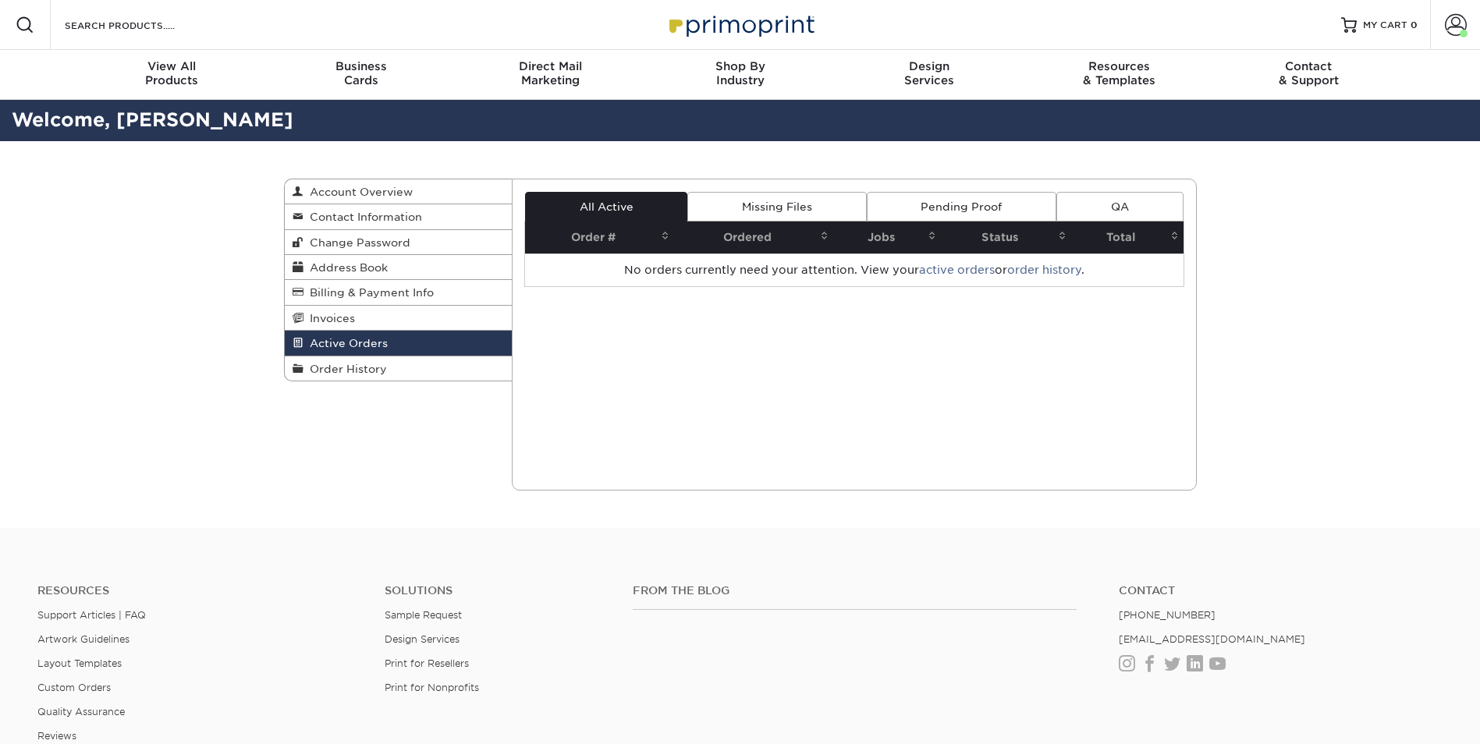
click at [1325, 133] on h2 "Welcome, [PERSON_NAME]" at bounding box center [740, 120] width 1480 height 29
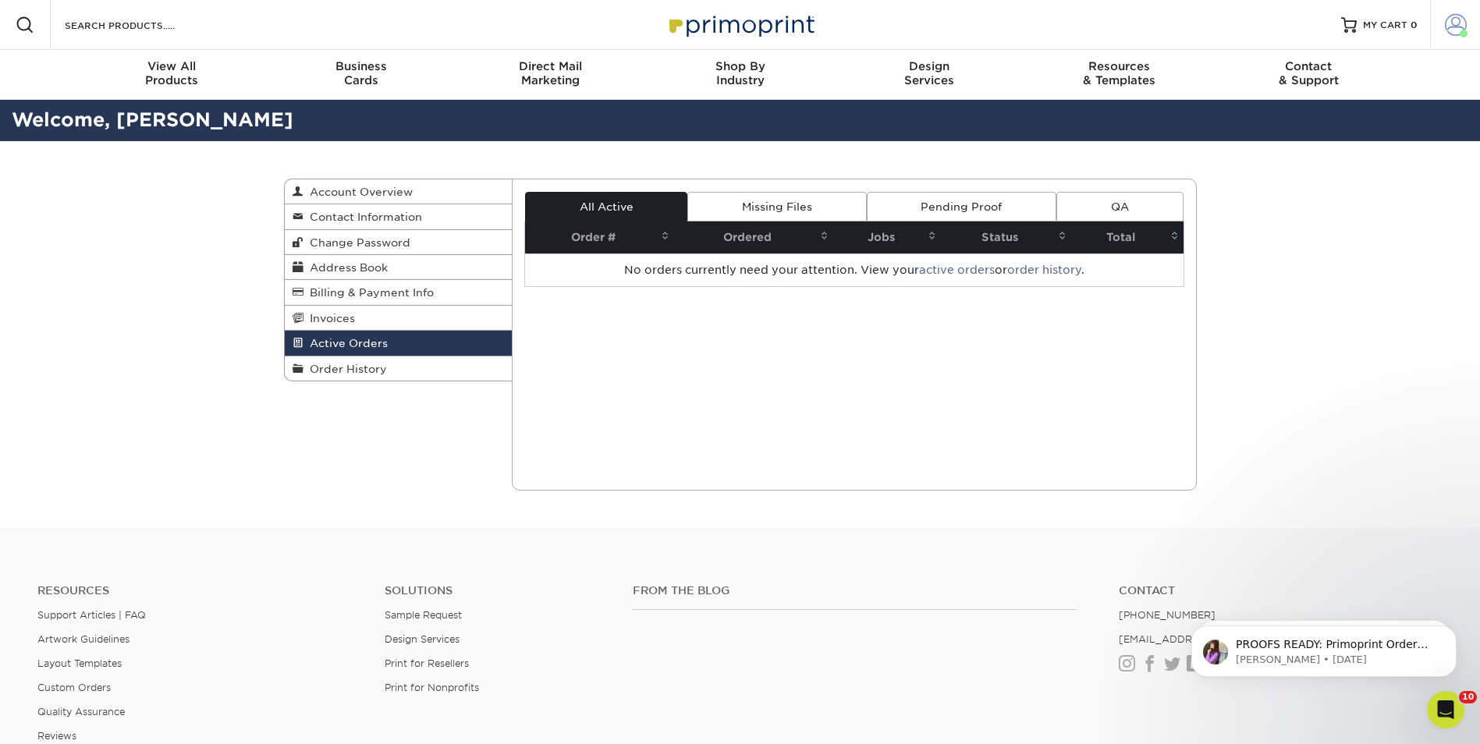
click at [1453, 30] on span at bounding box center [1456, 25] width 22 height 22
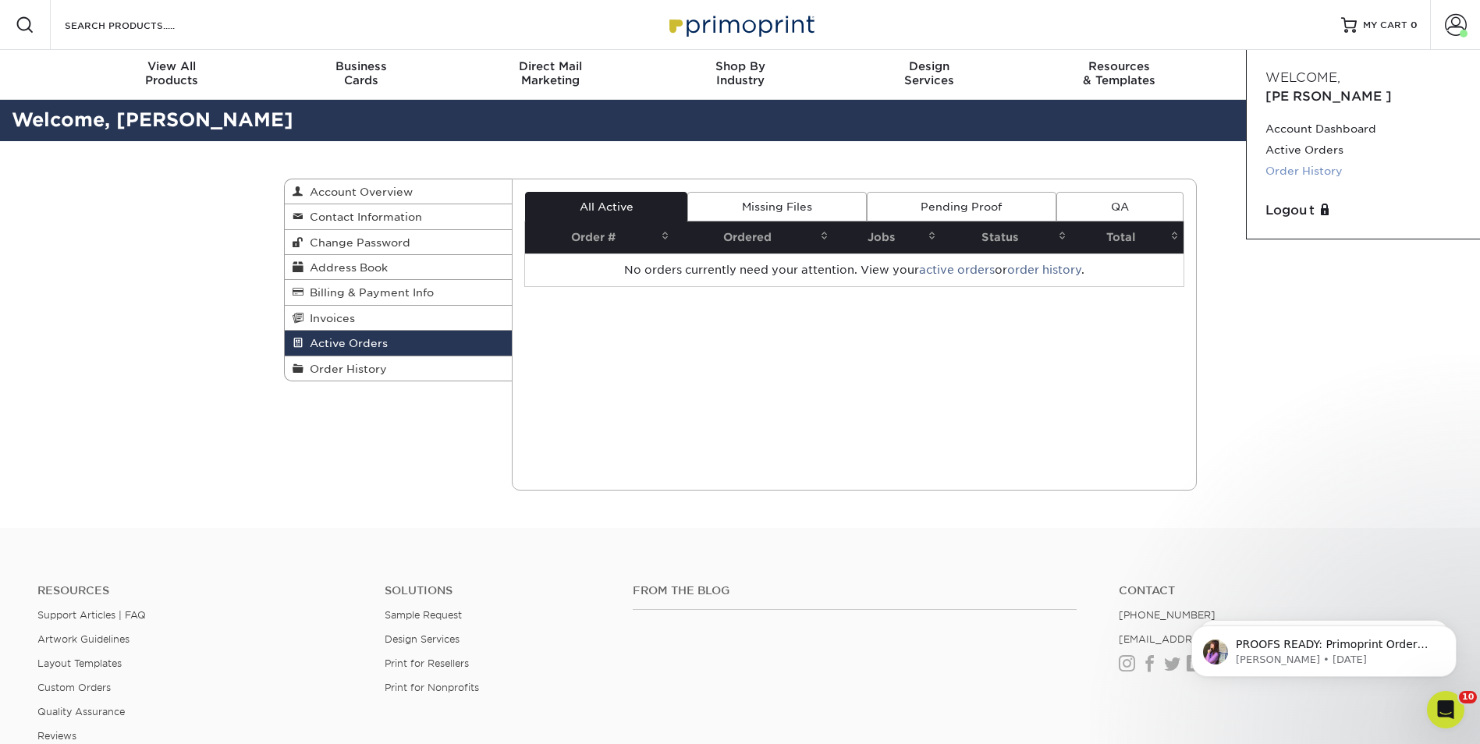
click at [1331, 161] on link "Order History" at bounding box center [1363, 171] width 196 height 21
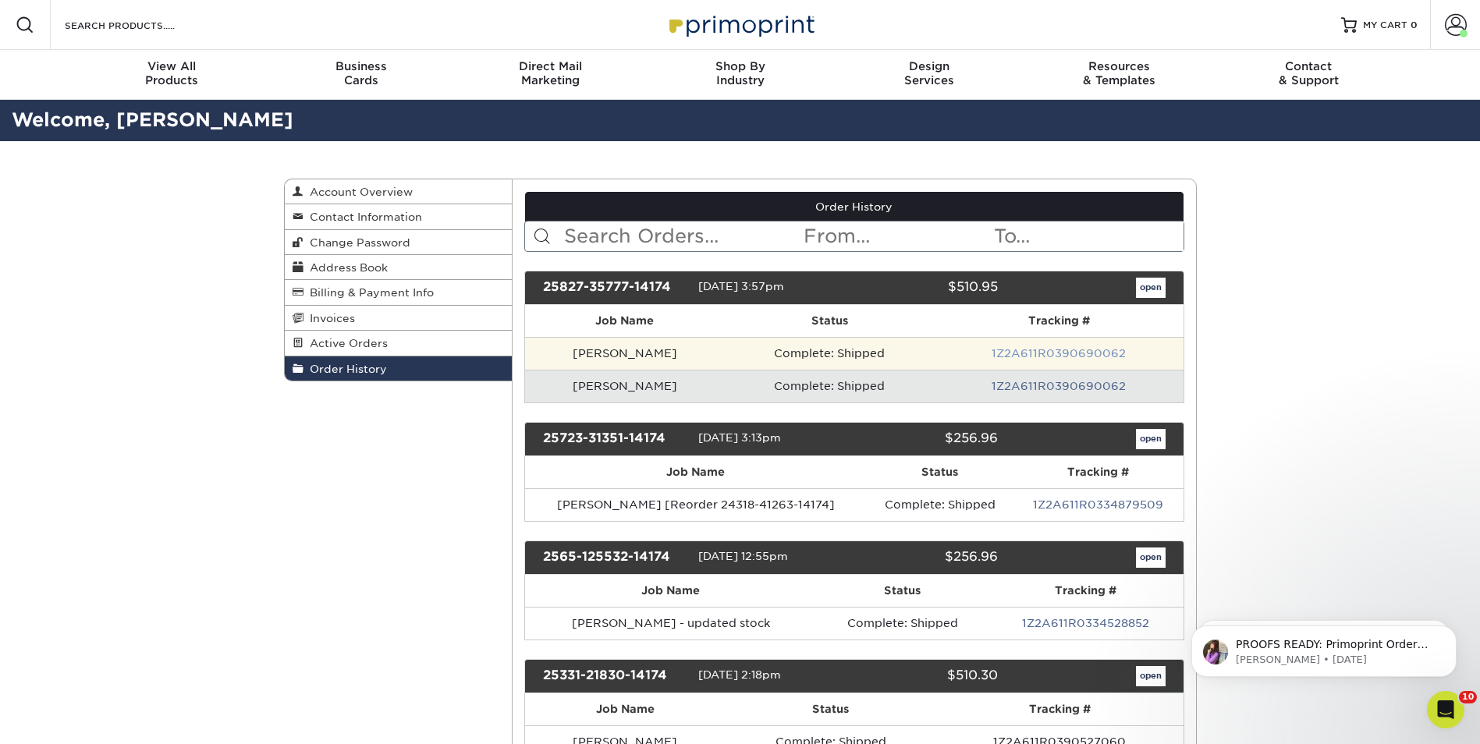
click at [1005, 351] on link "1Z2A611R0390690062" at bounding box center [1059, 353] width 134 height 12
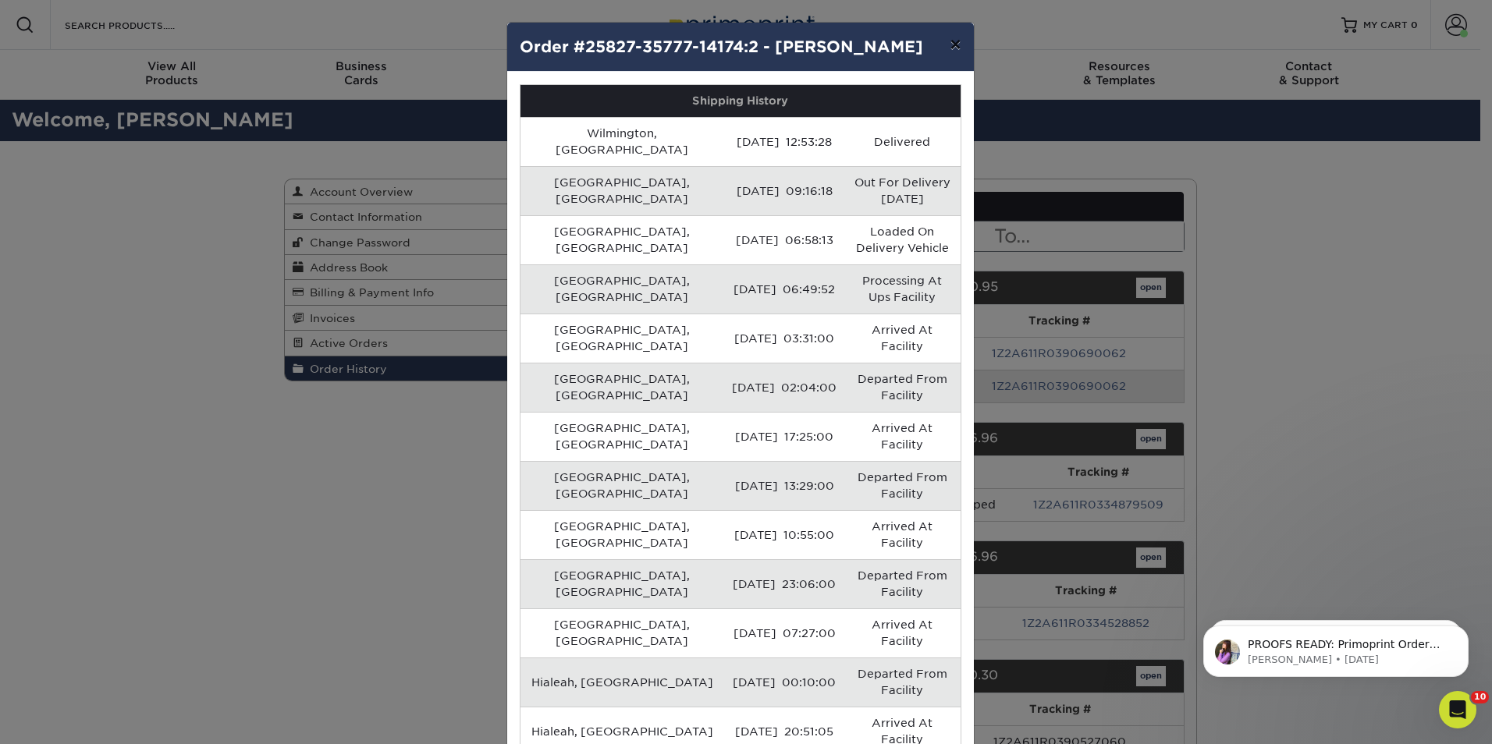
click at [950, 45] on button "×" at bounding box center [955, 45] width 36 height 44
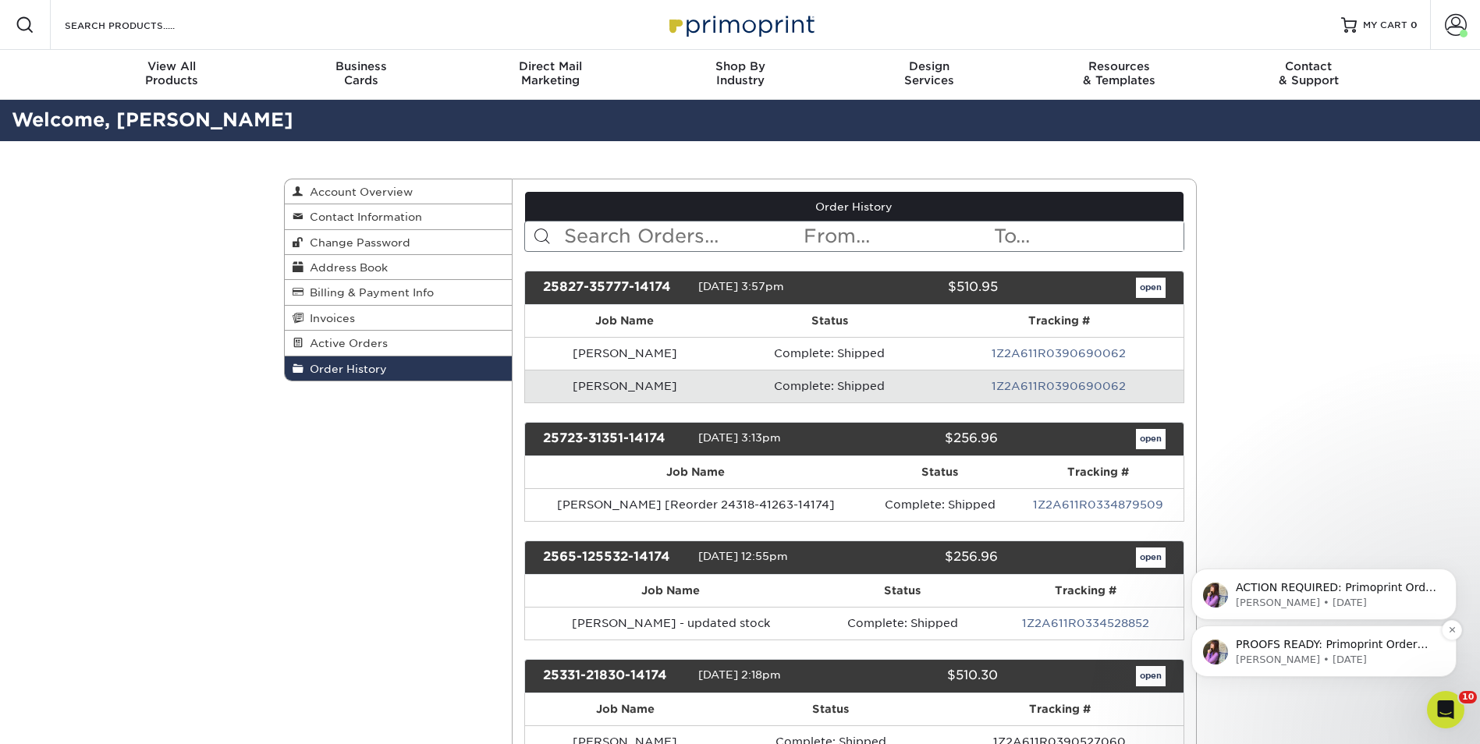
click at [1289, 646] on p "PROOFS READY: Primoprint Order 25827-35777-14174 Thank you for placing your pri…" at bounding box center [1336, 645] width 201 height 16
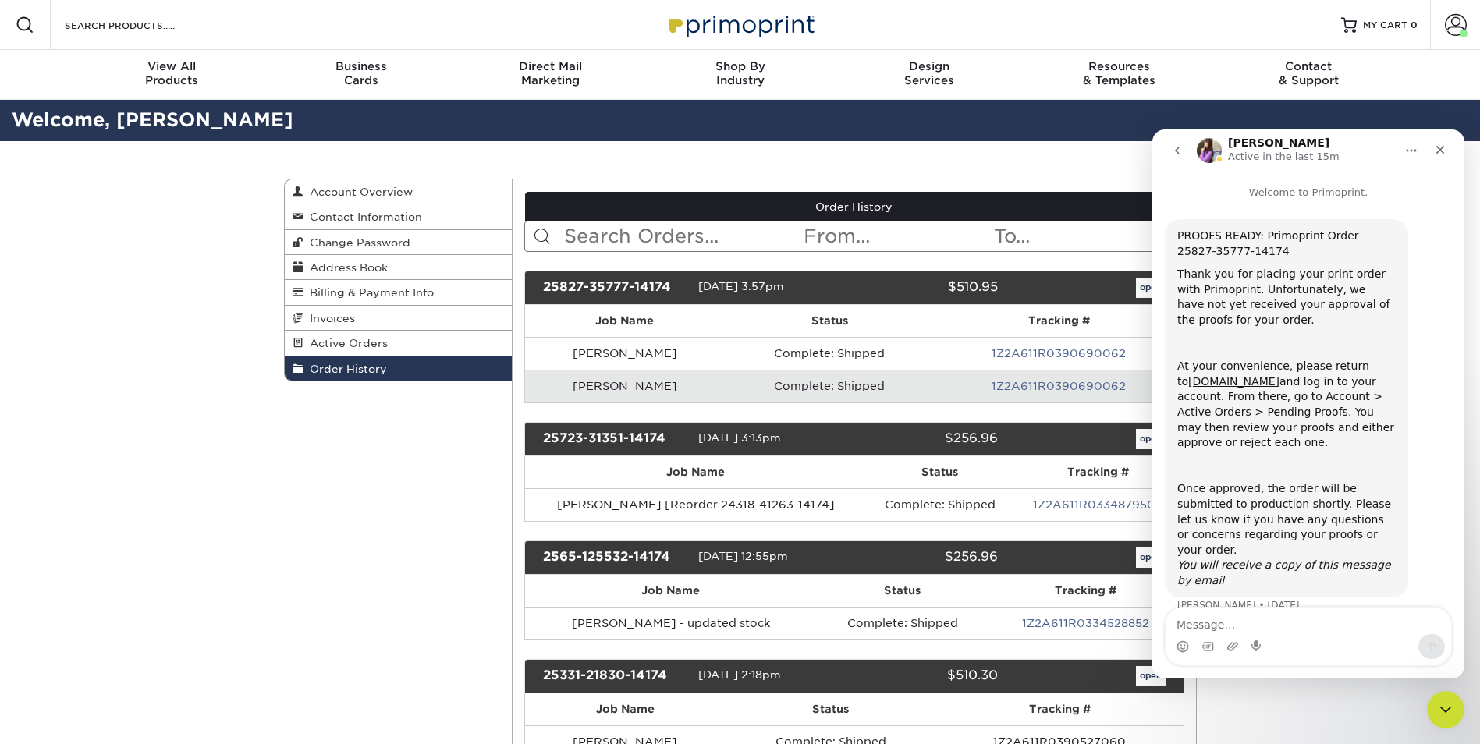
scroll to position [8, 0]
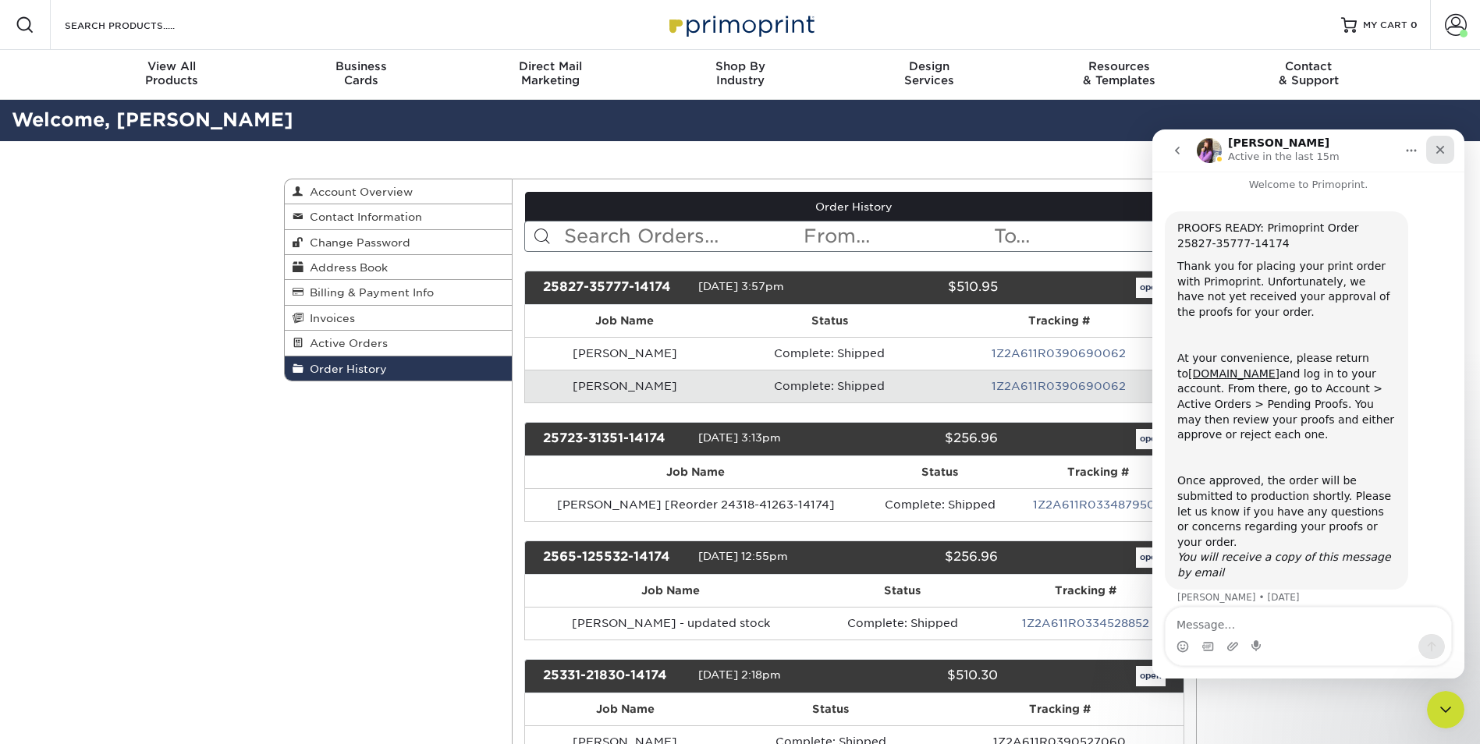
drag, startPoint x: 1437, startPoint y: 146, endPoint x: 1447, endPoint y: 138, distance: 12.8
click at [1447, 138] on div "Close" at bounding box center [1440, 150] width 28 height 28
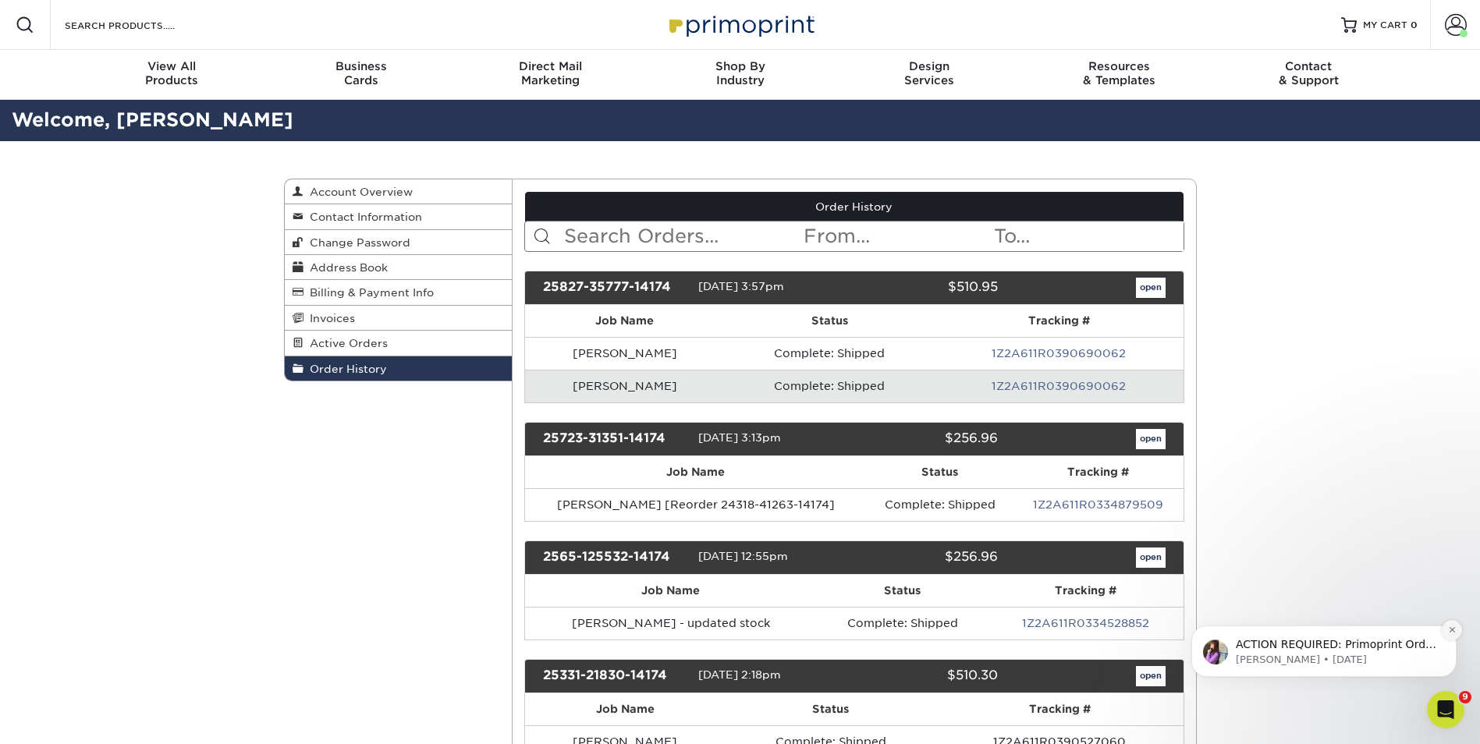
drag, startPoint x: 1448, startPoint y: 630, endPoint x: 2628, endPoint y: 1155, distance: 1291.1
click at [1448, 630] on icon "Dismiss notification" at bounding box center [1452, 630] width 9 height 9
click at [1442, 708] on icon "Open Intercom Messenger" at bounding box center [1444, 708] width 26 height 26
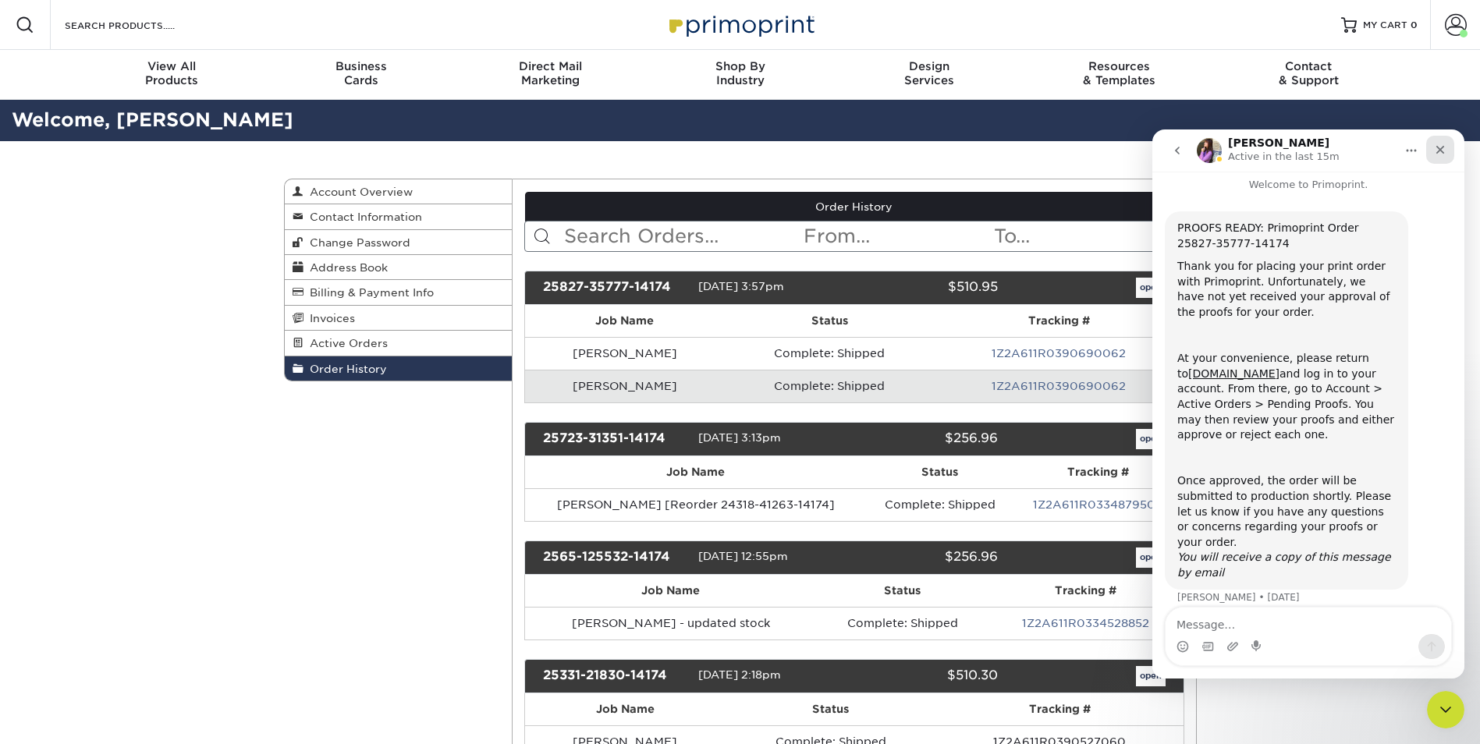
click at [1444, 147] on icon "Close" at bounding box center [1440, 150] width 12 height 12
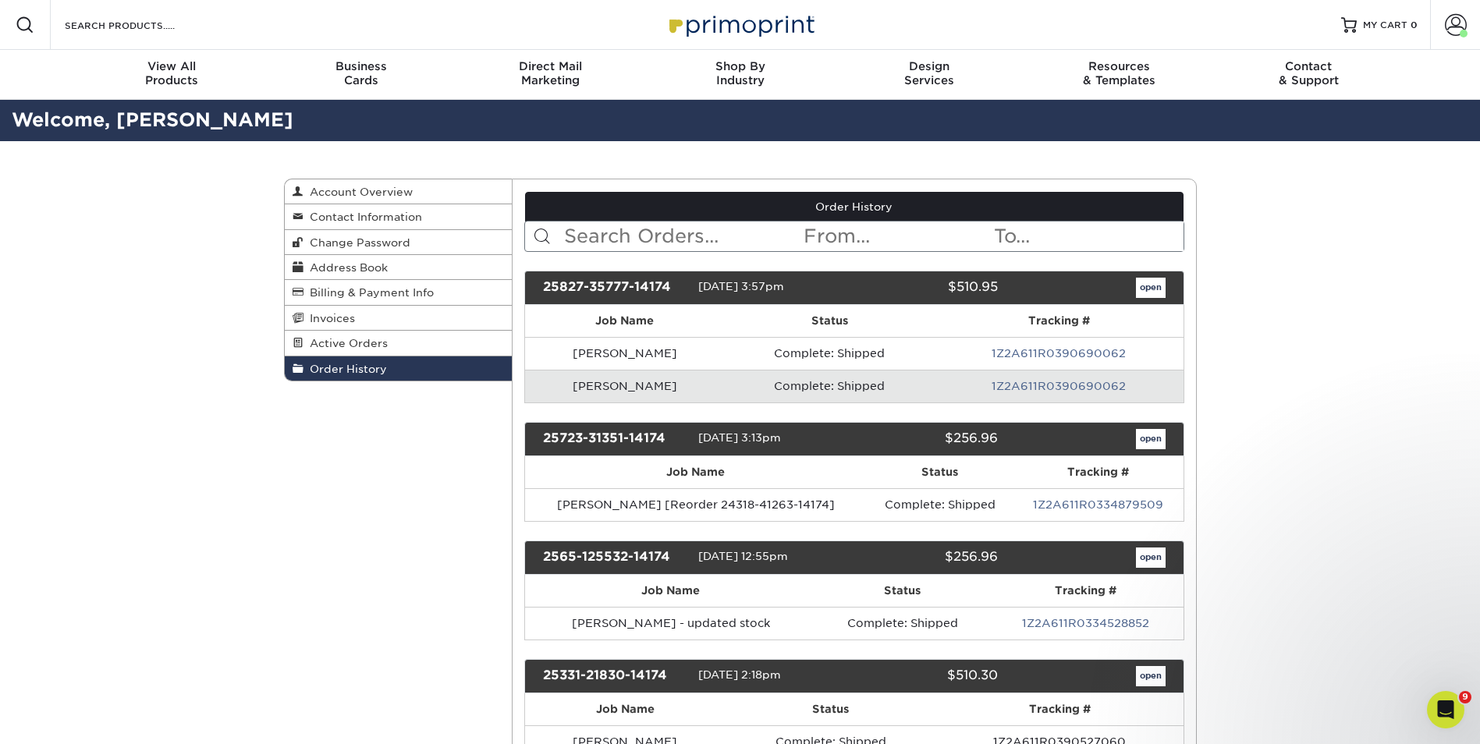
scroll to position [0, 0]
click at [1446, 699] on icon "Open Intercom Messenger" at bounding box center [1444, 708] width 26 height 26
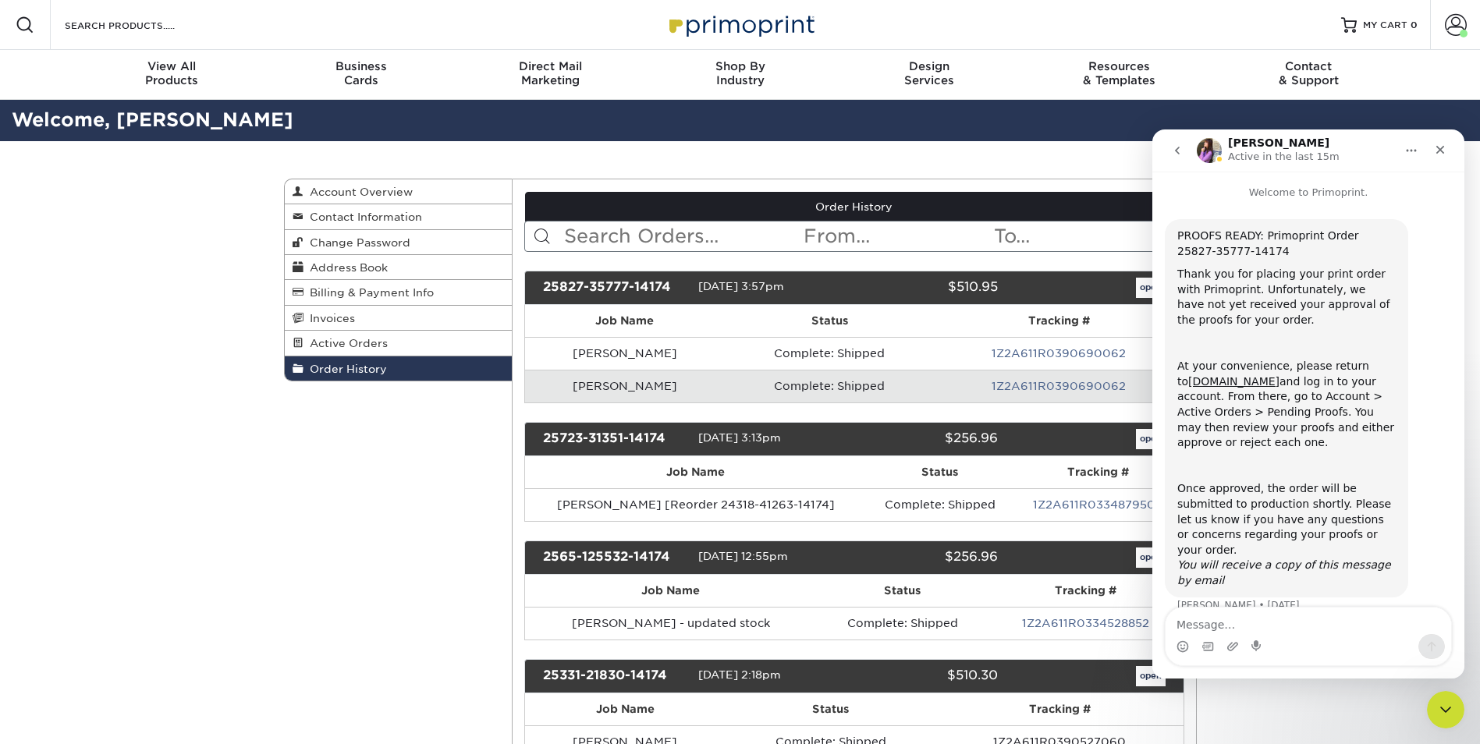
scroll to position [8, 0]
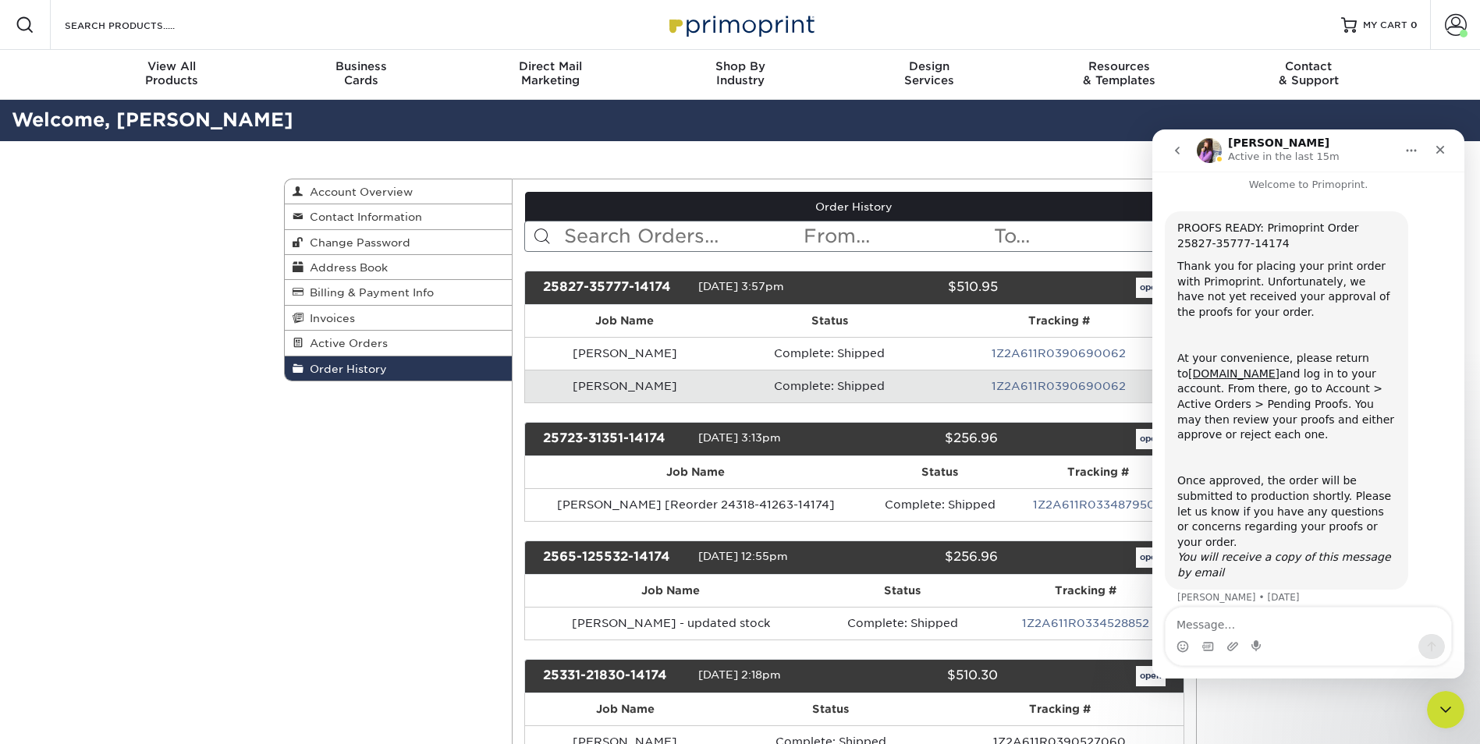
click at [1316, 190] on p "Welcome to Primoprint." at bounding box center [1308, 178] width 312 height 29
click at [1417, 149] on icon "Home" at bounding box center [1411, 150] width 12 height 12
click at [1365, 189] on div "Expand window" at bounding box center [1370, 190] width 111 height 16
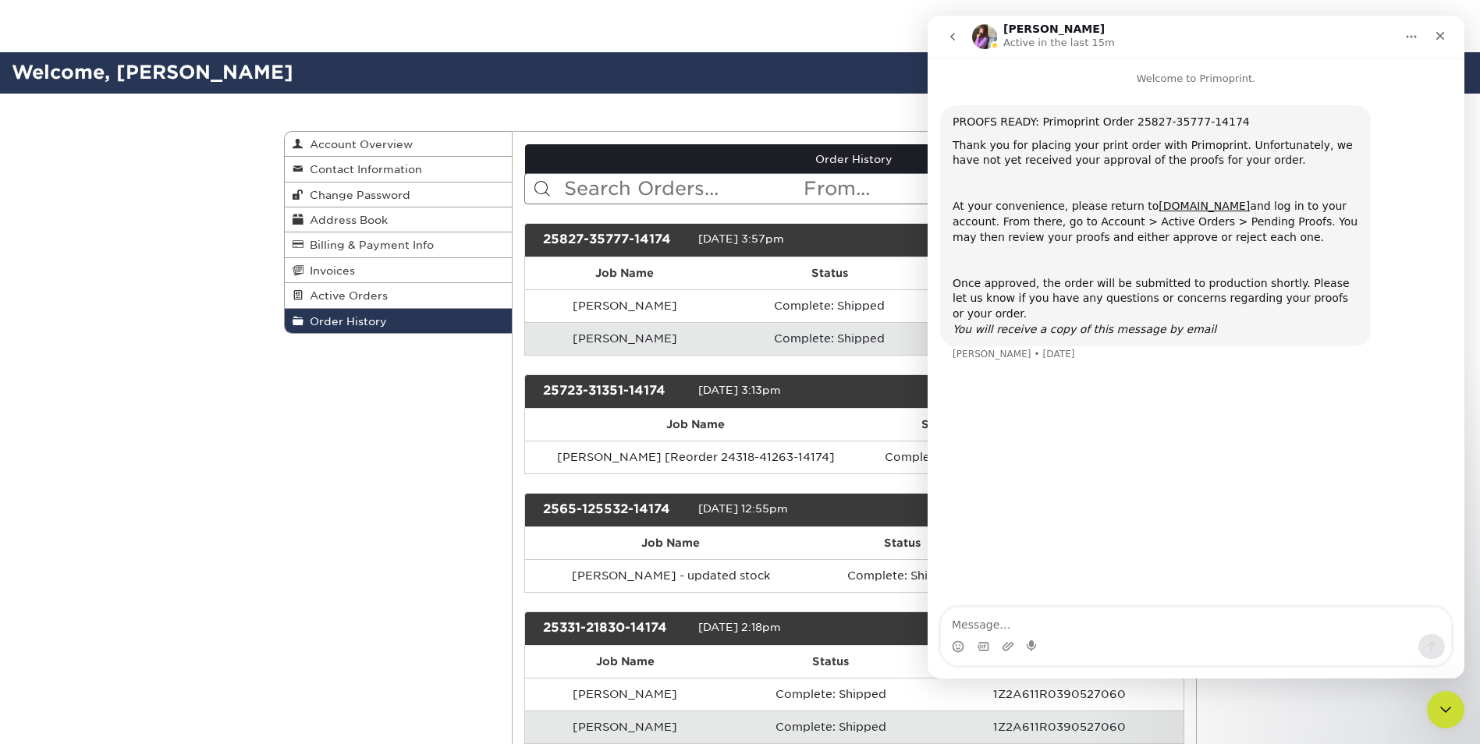
scroll to position [0, 0]
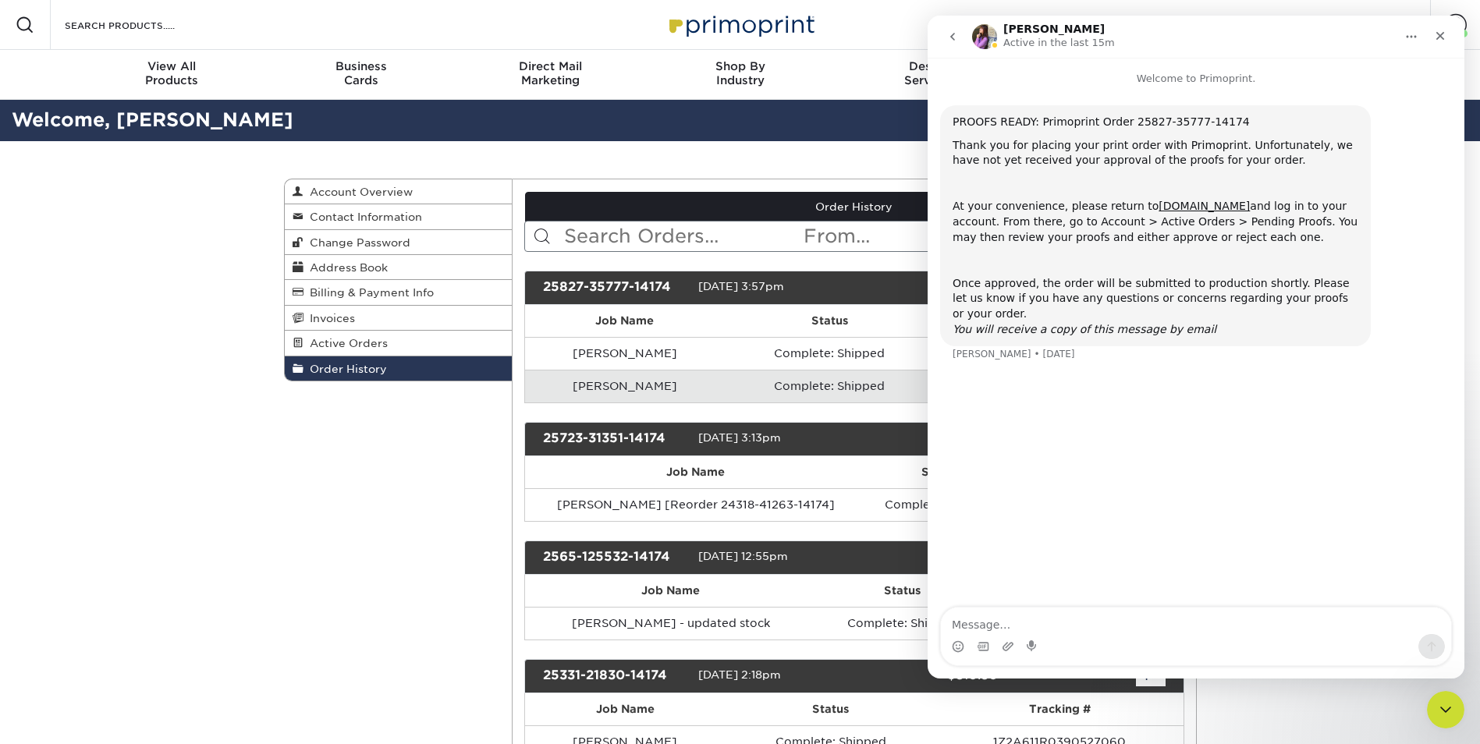
drag, startPoint x: 1131, startPoint y: 299, endPoint x: 1183, endPoint y: 219, distance: 95.2
click at [1130, 291] on div "Once approved, the order will be submitted to production shortly. Please let us…" at bounding box center [1156, 306] width 406 height 61
click at [1208, 165] on div "Thank you for placing your print order with Primoprint. Unfortunately, we have …" at bounding box center [1156, 153] width 406 height 30
drag, startPoint x: 1208, startPoint y: 165, endPoint x: 1119, endPoint y: 117, distance: 101.2
click at [1119, 117] on div "PROOFS READY: Primoprint Order 25827-35777-14174" at bounding box center [1156, 123] width 406 height 16
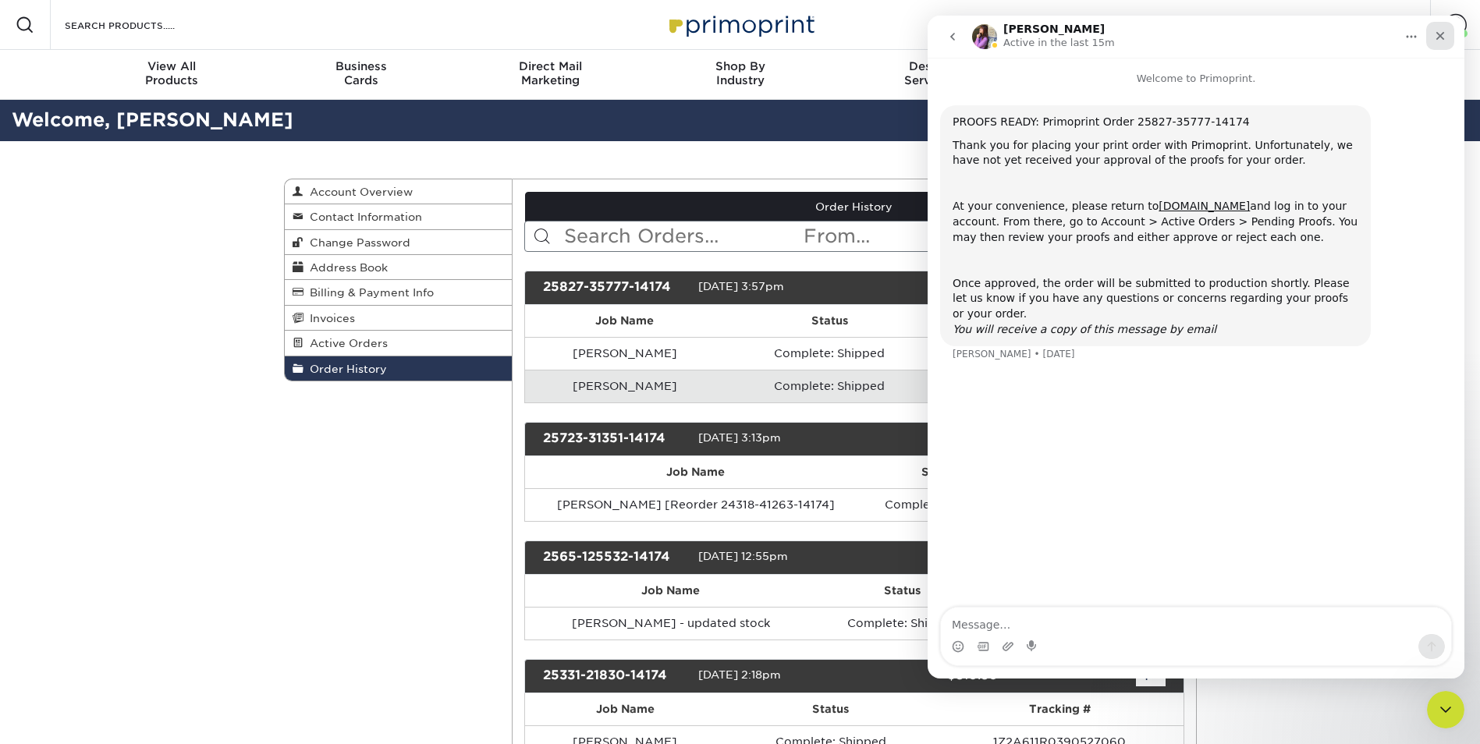
drag, startPoint x: 1449, startPoint y: 33, endPoint x: 2358, endPoint y: 67, distance: 910.3
click at [1449, 33] on div "Close" at bounding box center [1440, 36] width 28 height 28
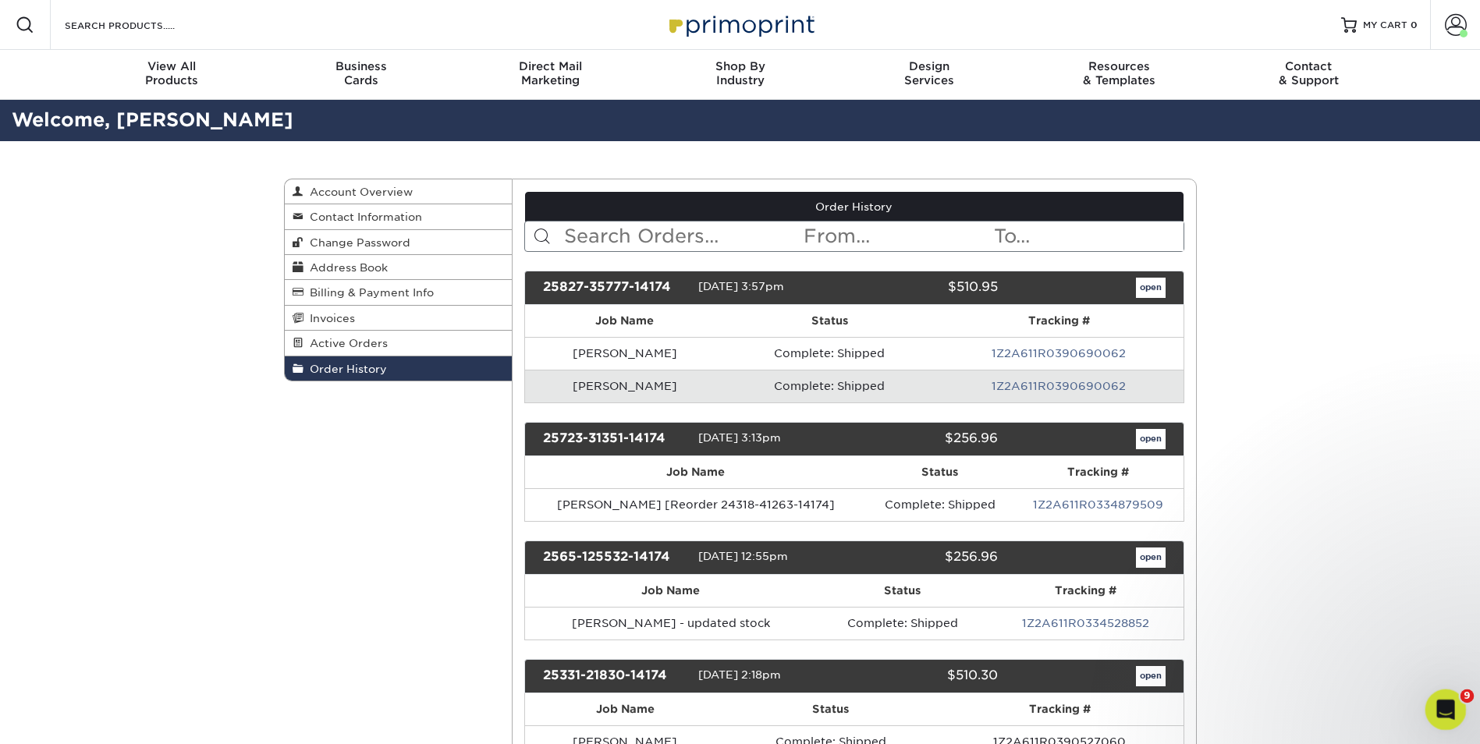
click at [1464, 694] on span "9" at bounding box center [1467, 697] width 14 height 14
click at [1439, 708] on icon "Open Intercom Messenger" at bounding box center [1444, 708] width 26 height 26
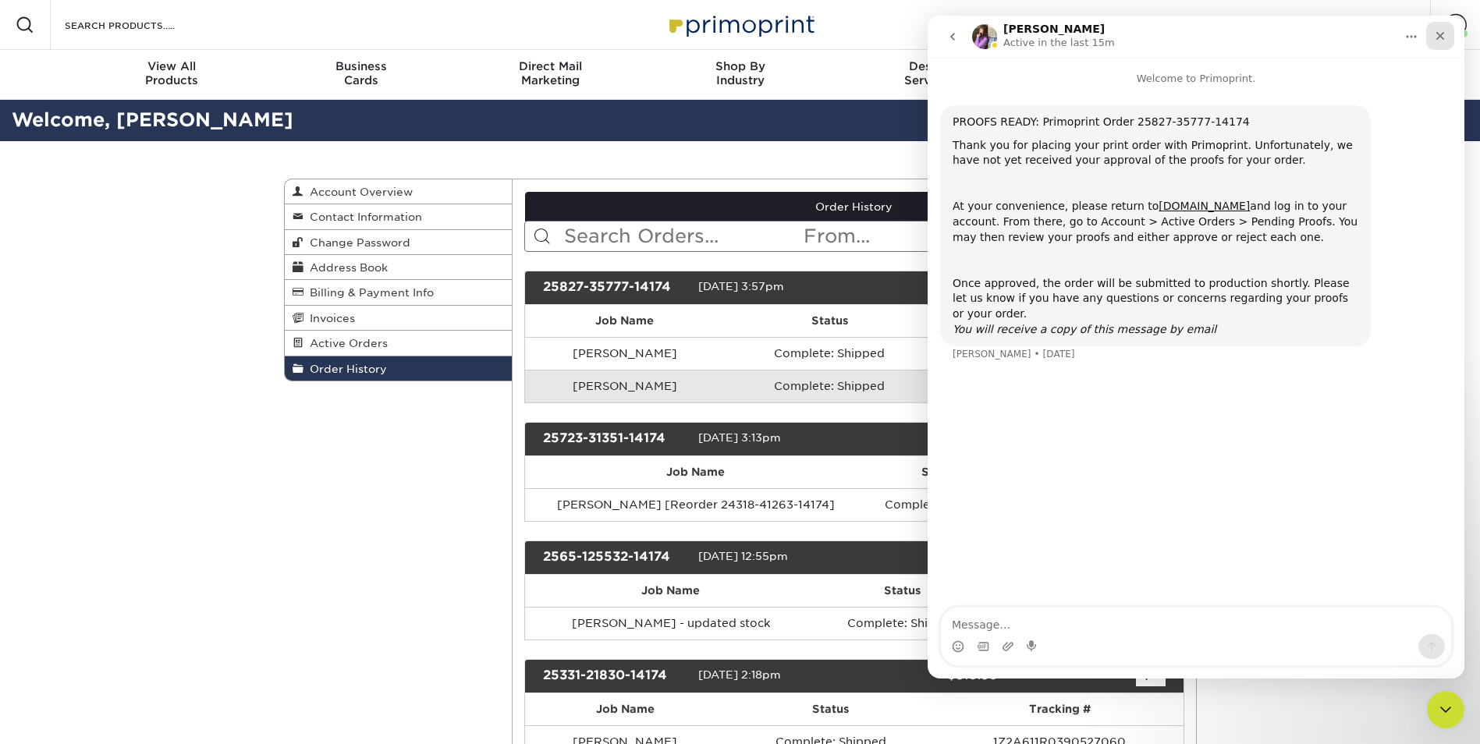
click at [1439, 32] on icon "Close" at bounding box center [1440, 36] width 12 height 12
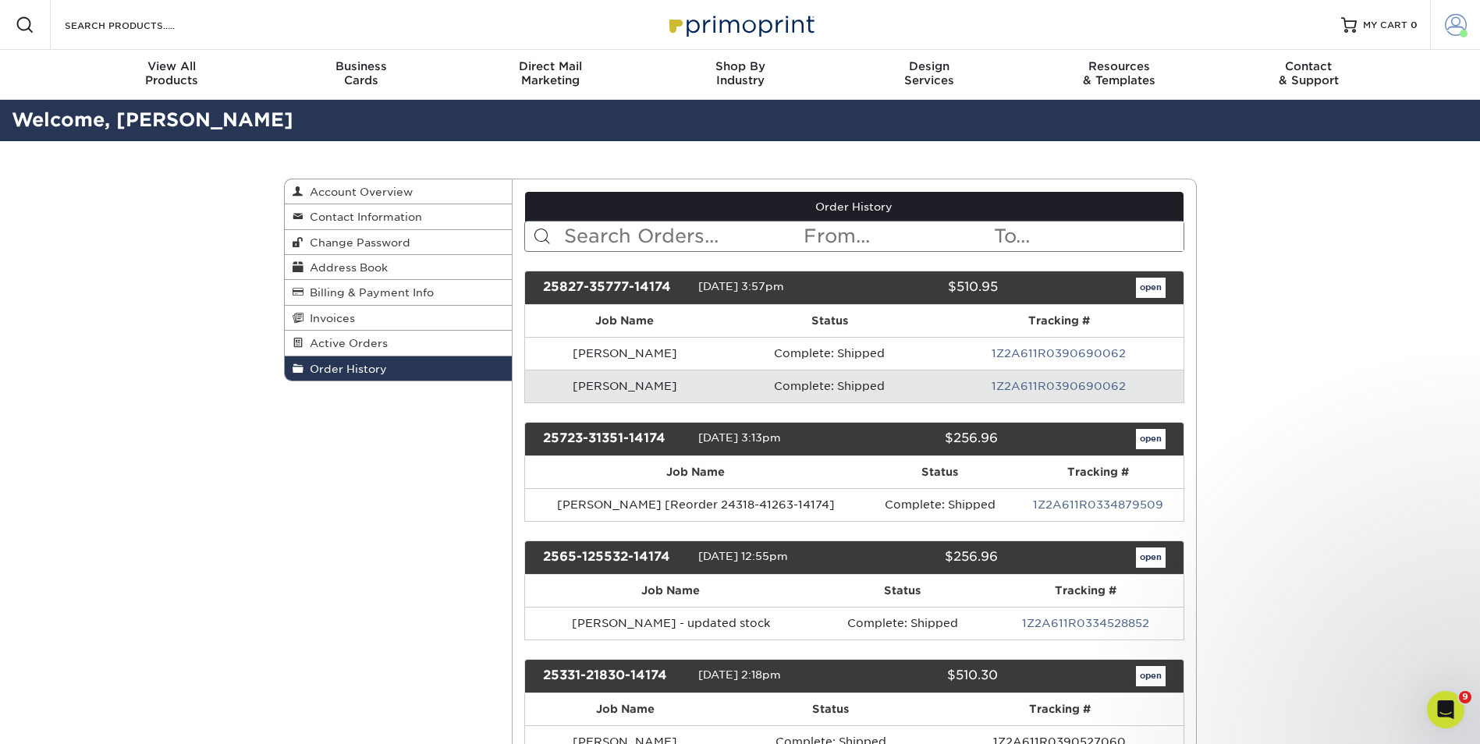
click at [1453, 23] on span at bounding box center [1456, 25] width 22 height 22
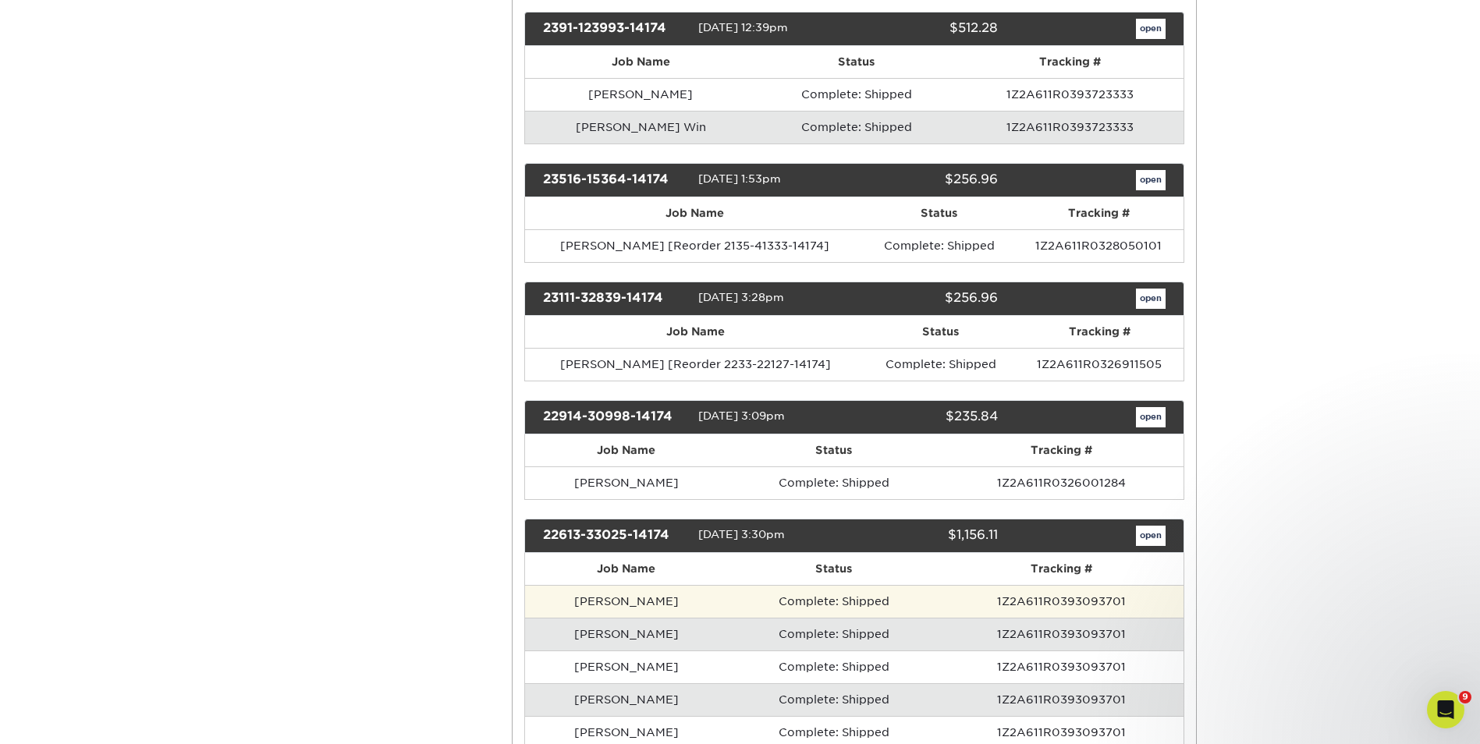
scroll to position [2262, 0]
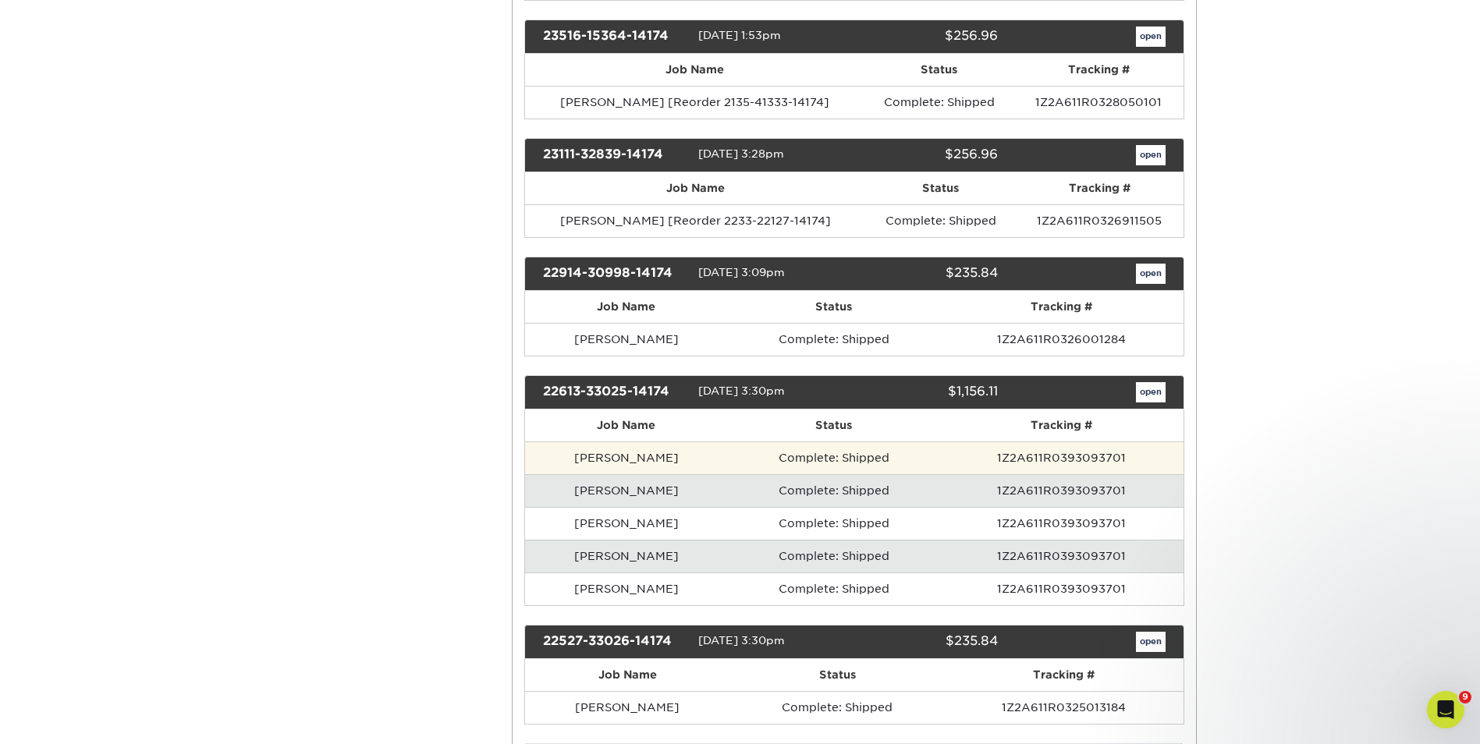
click at [647, 460] on td "[PERSON_NAME]" at bounding box center [626, 458] width 202 height 33
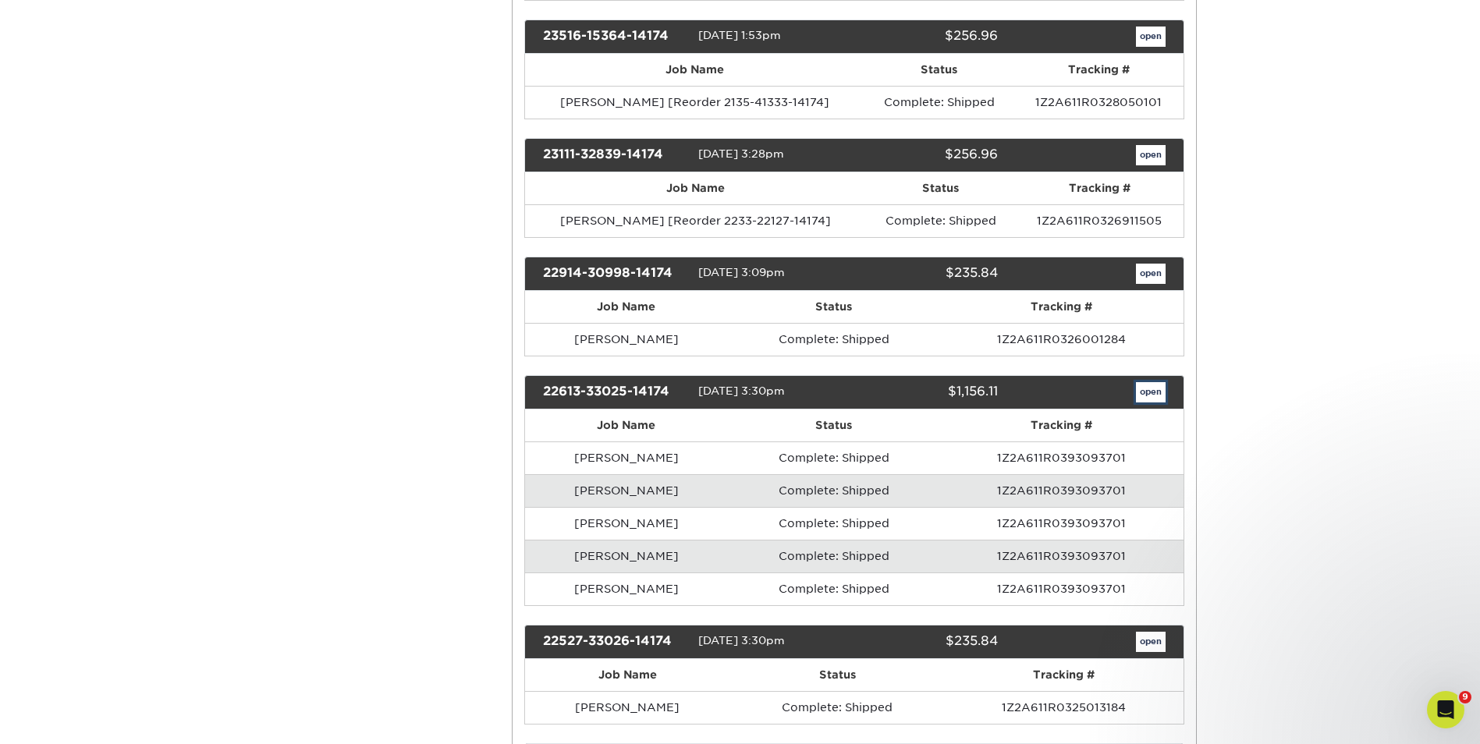
click at [1153, 392] on link "open" at bounding box center [1151, 392] width 30 height 20
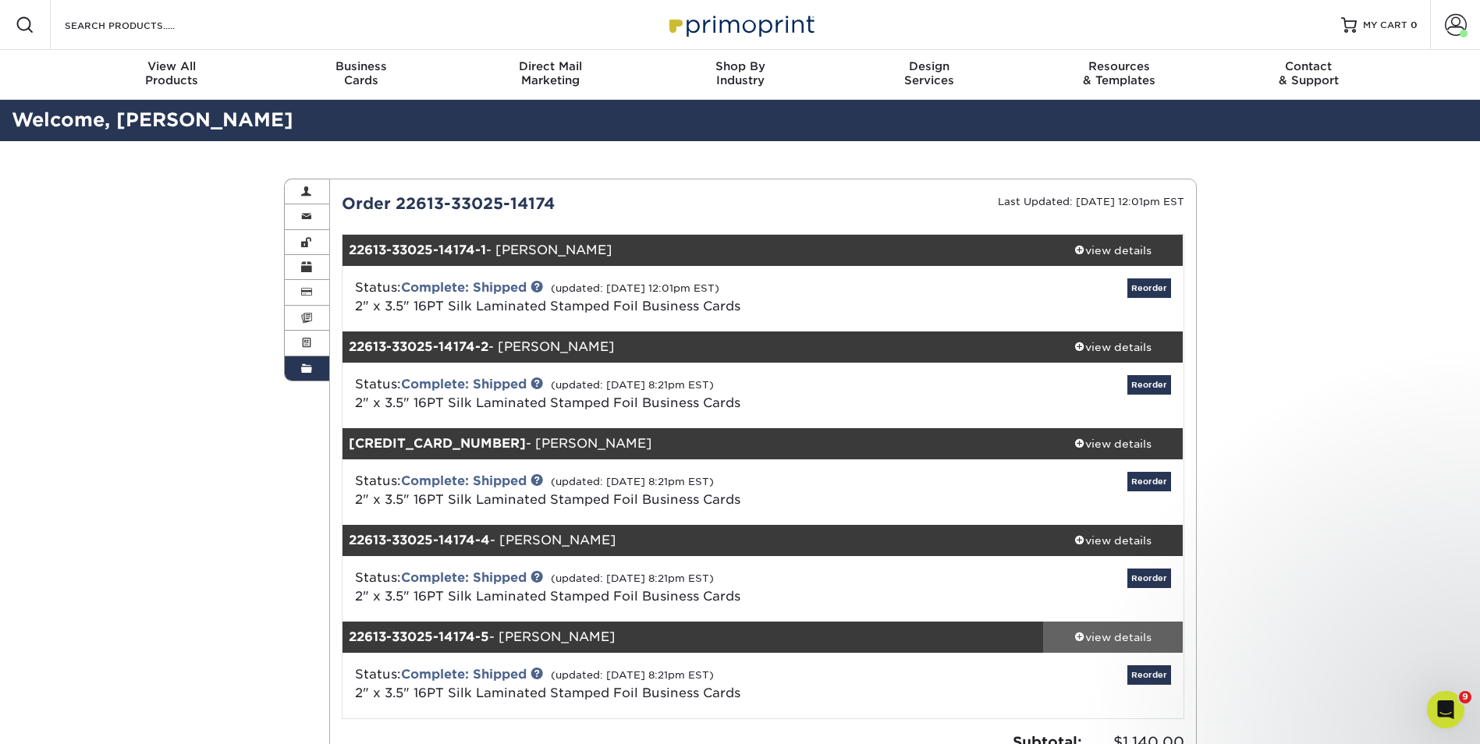
click at [1131, 634] on div "view details" at bounding box center [1113, 638] width 140 height 16
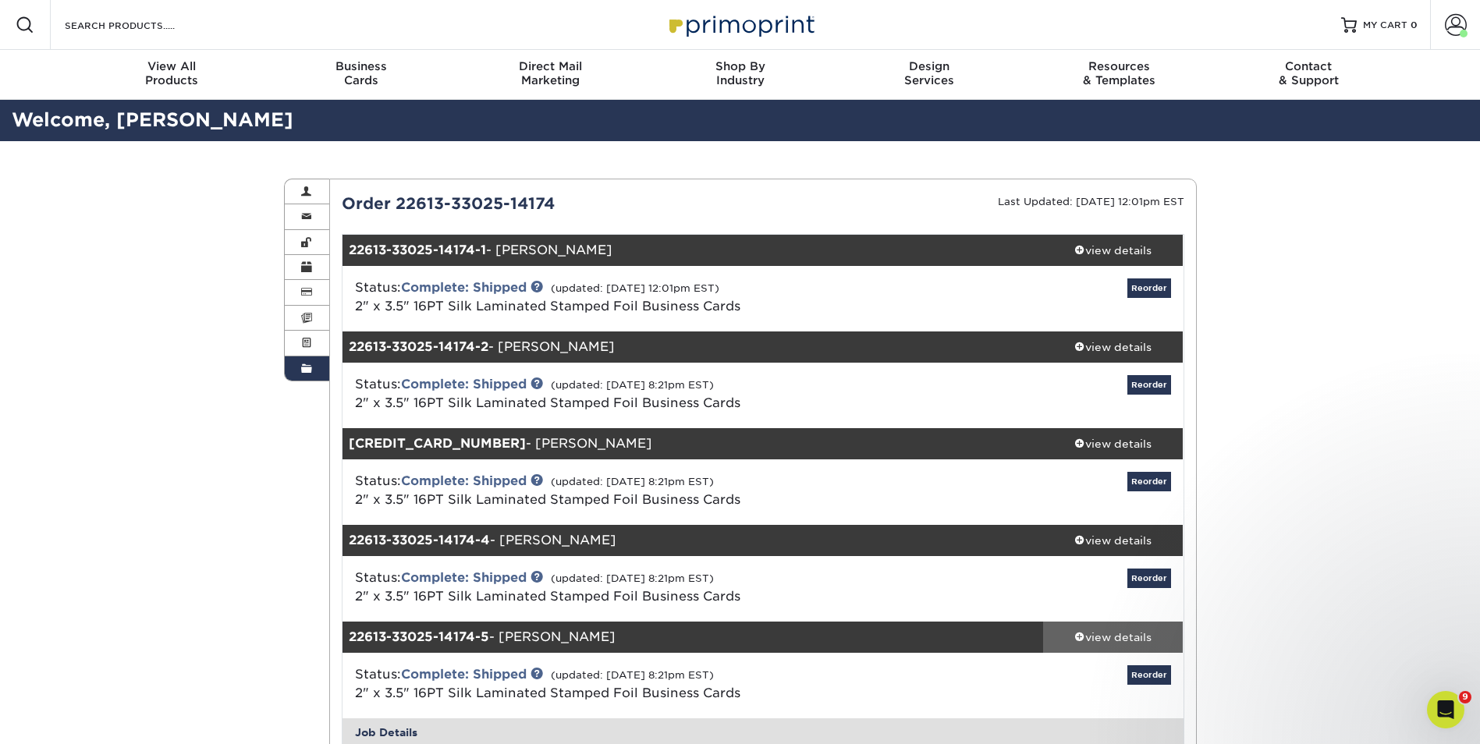
click at [1109, 632] on div "view details" at bounding box center [1113, 638] width 140 height 16
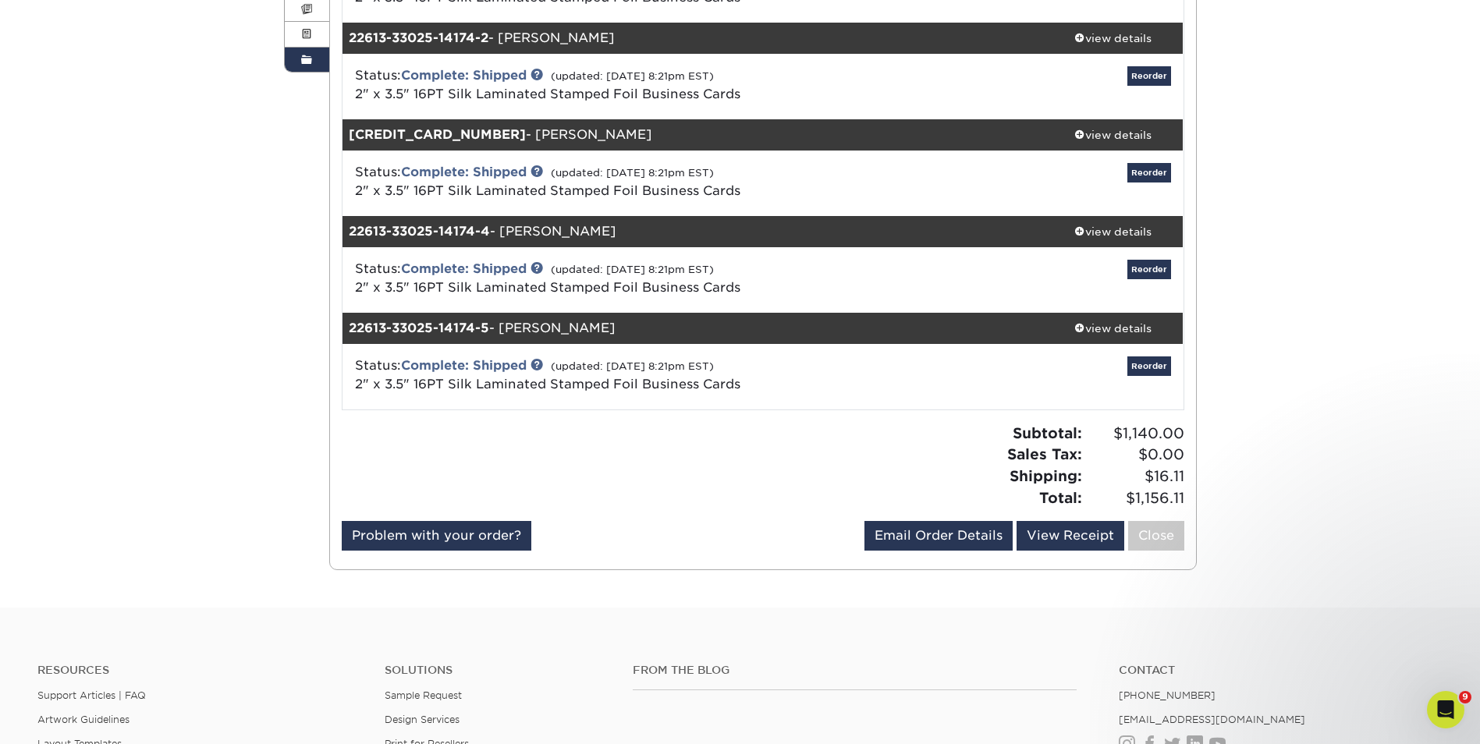
scroll to position [312, 0]
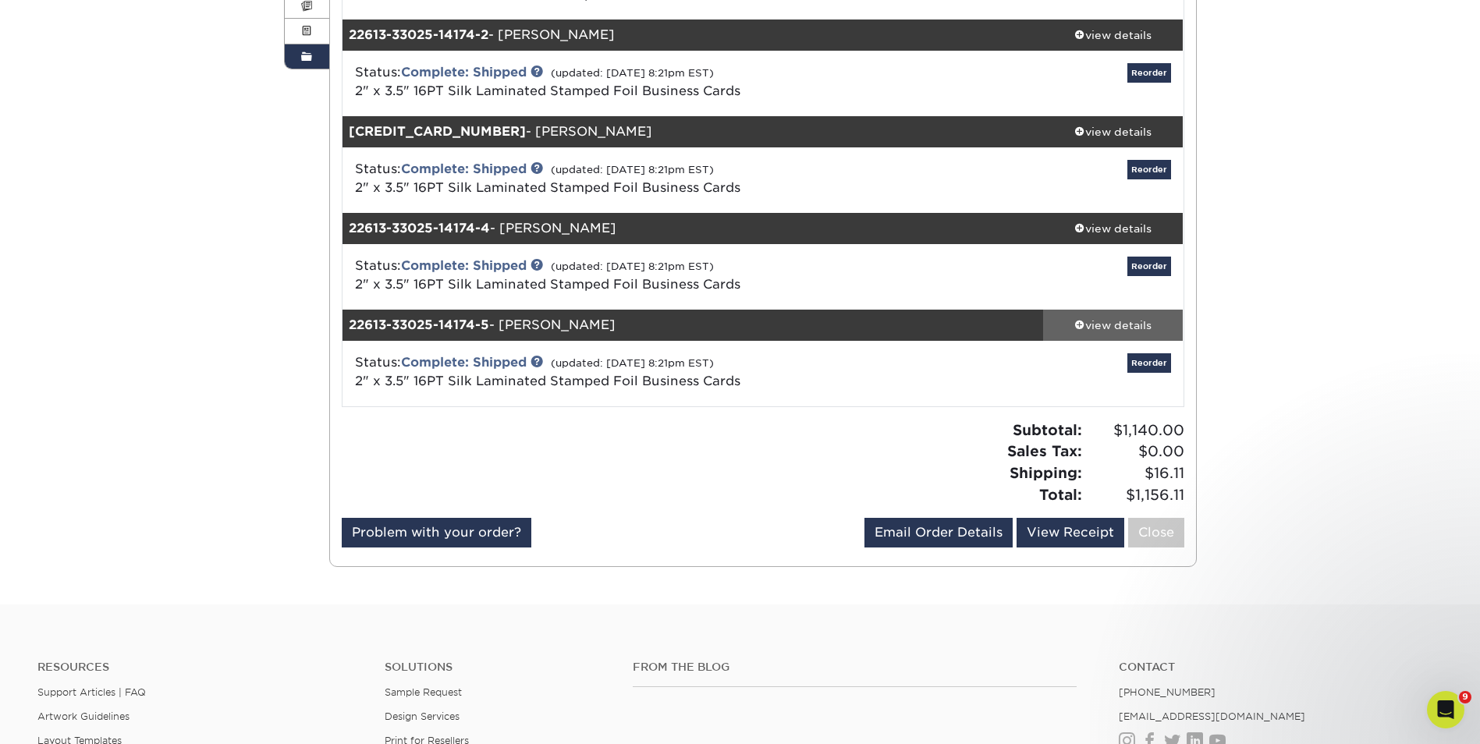
click at [1103, 324] on div "view details" at bounding box center [1113, 326] width 140 height 16
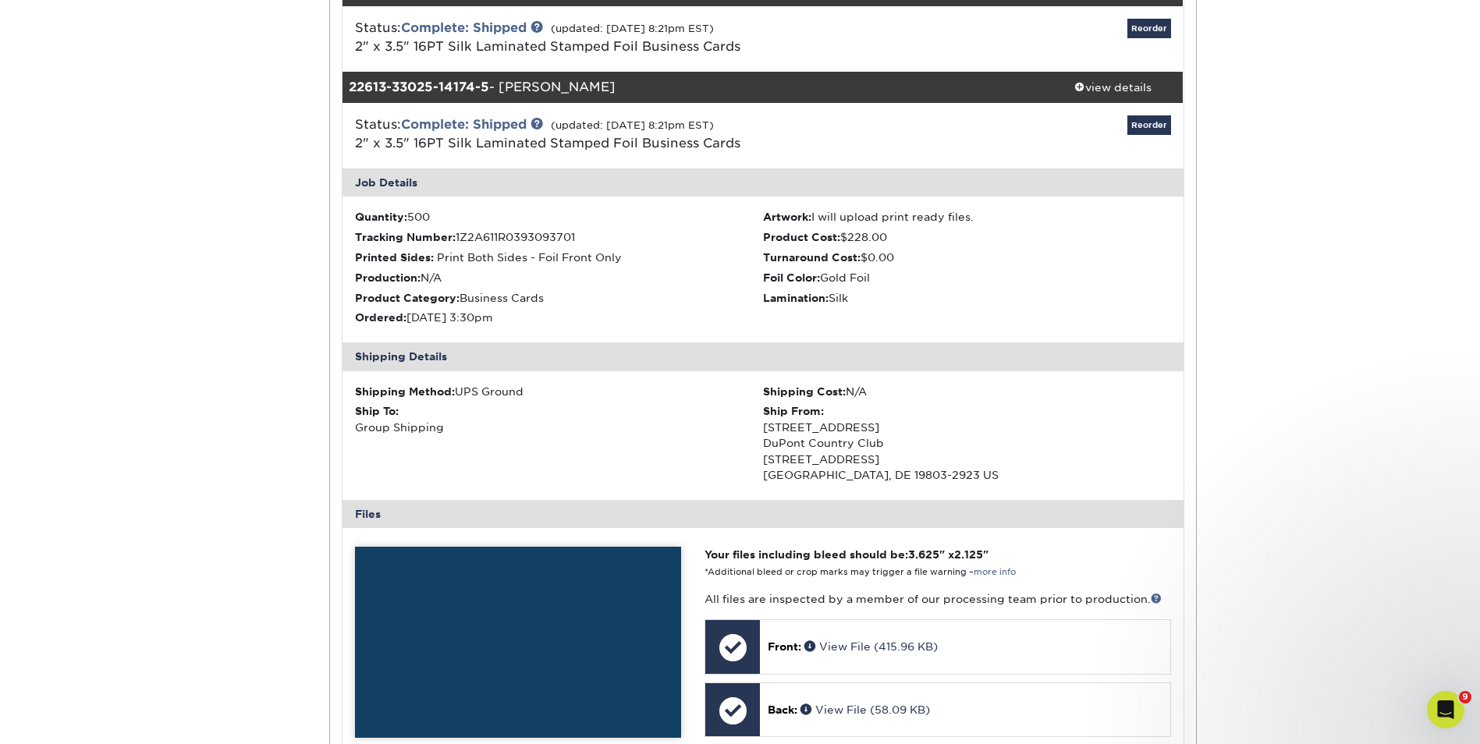
scroll to position [858, 0]
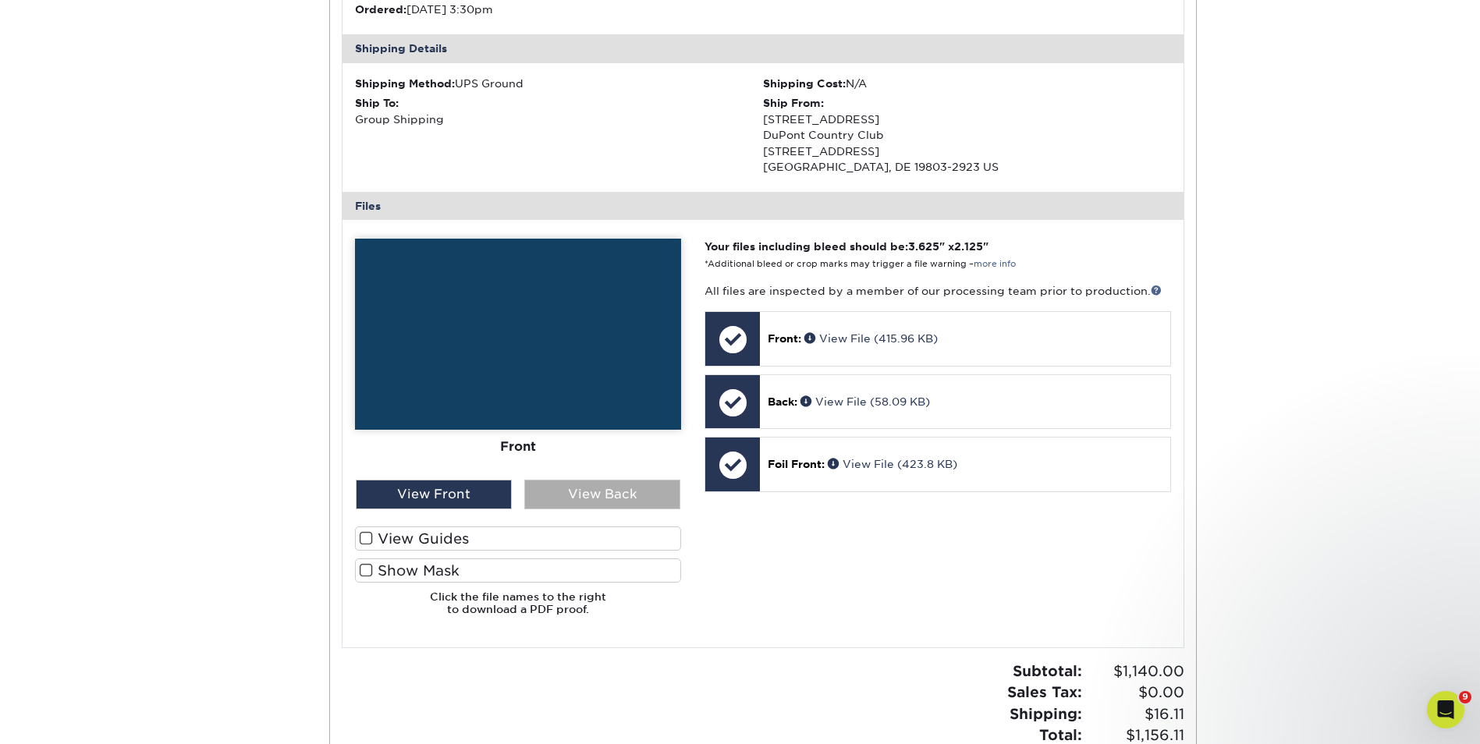
click at [614, 485] on div "View Back" at bounding box center [602, 495] width 156 height 30
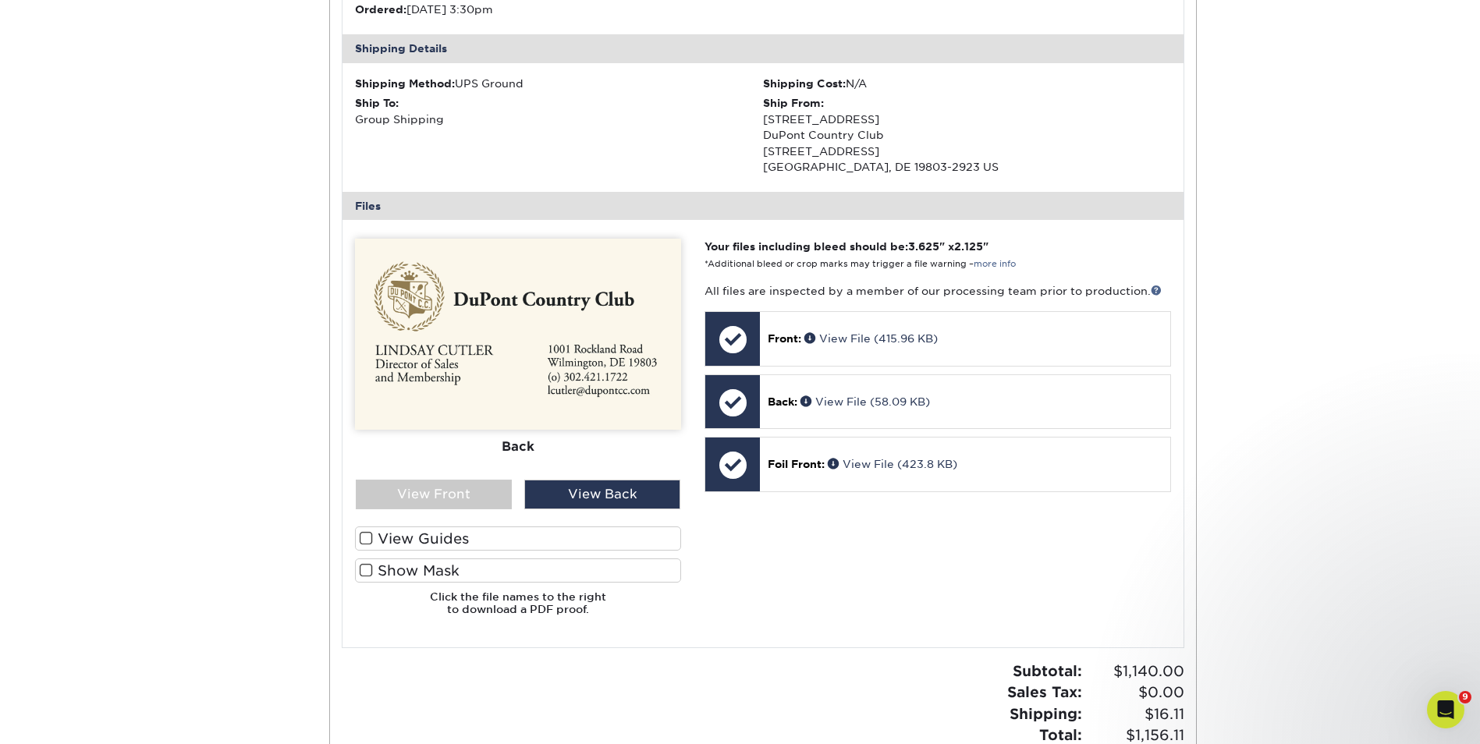
click at [481, 399] on img at bounding box center [518, 334] width 326 height 191
click at [853, 403] on link "View File (58.09 KB)" at bounding box center [865, 402] width 130 height 12
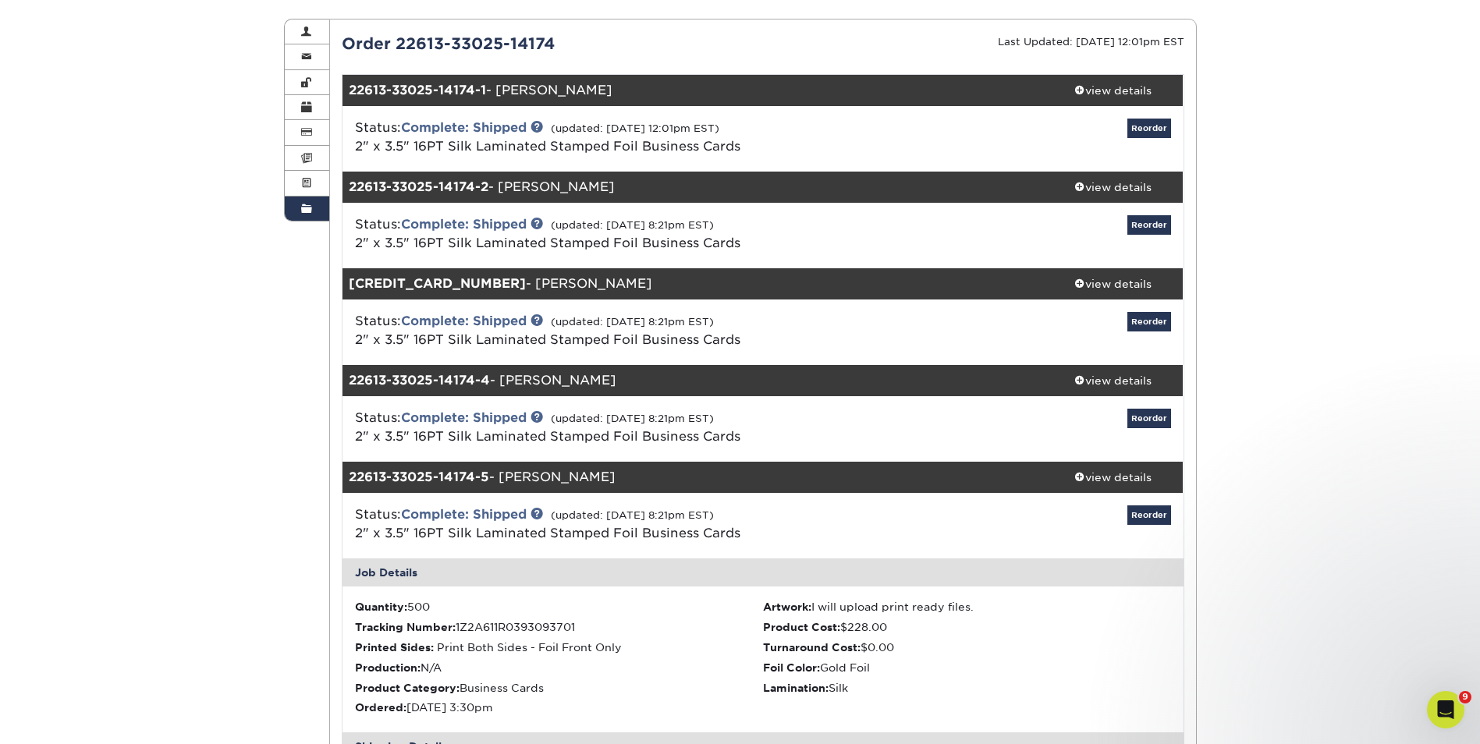
scroll to position [0, 0]
